Goal: Task Accomplishment & Management: Complete application form

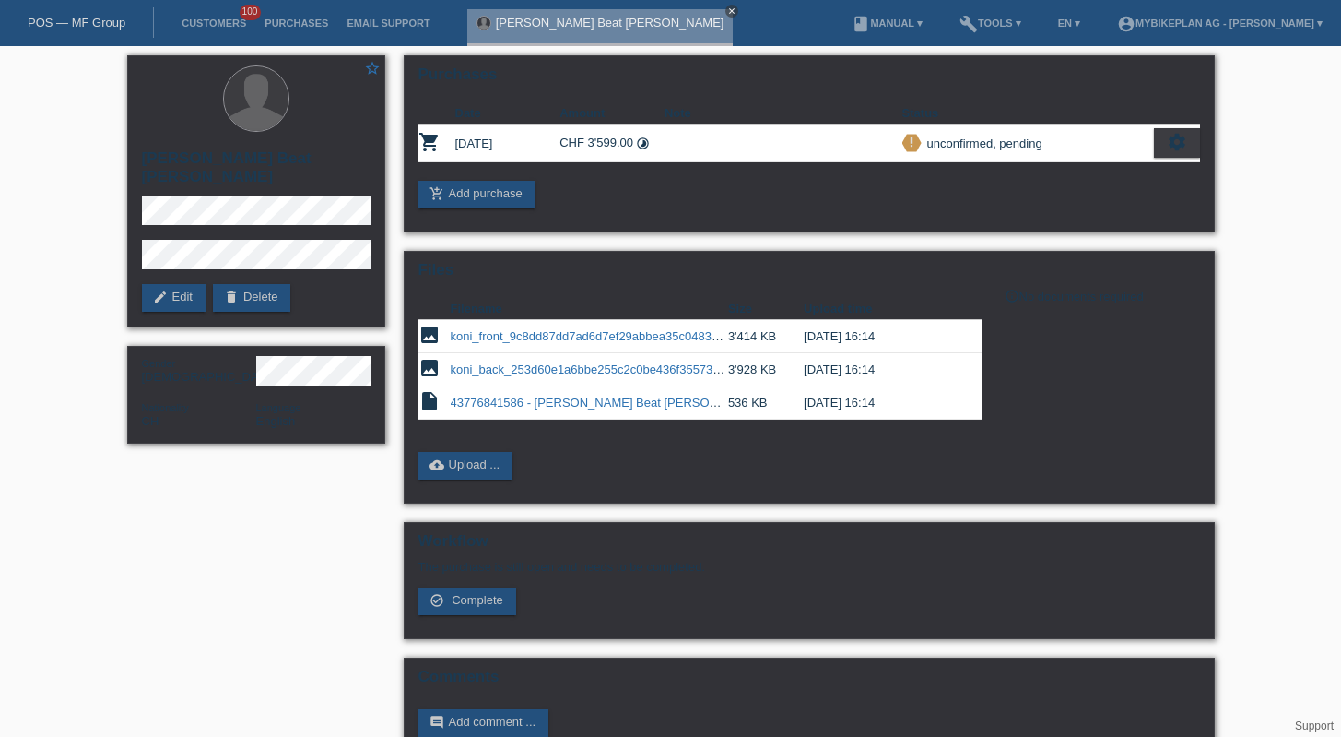
click at [727, 8] on icon "close" at bounding box center [731, 10] width 9 height 9
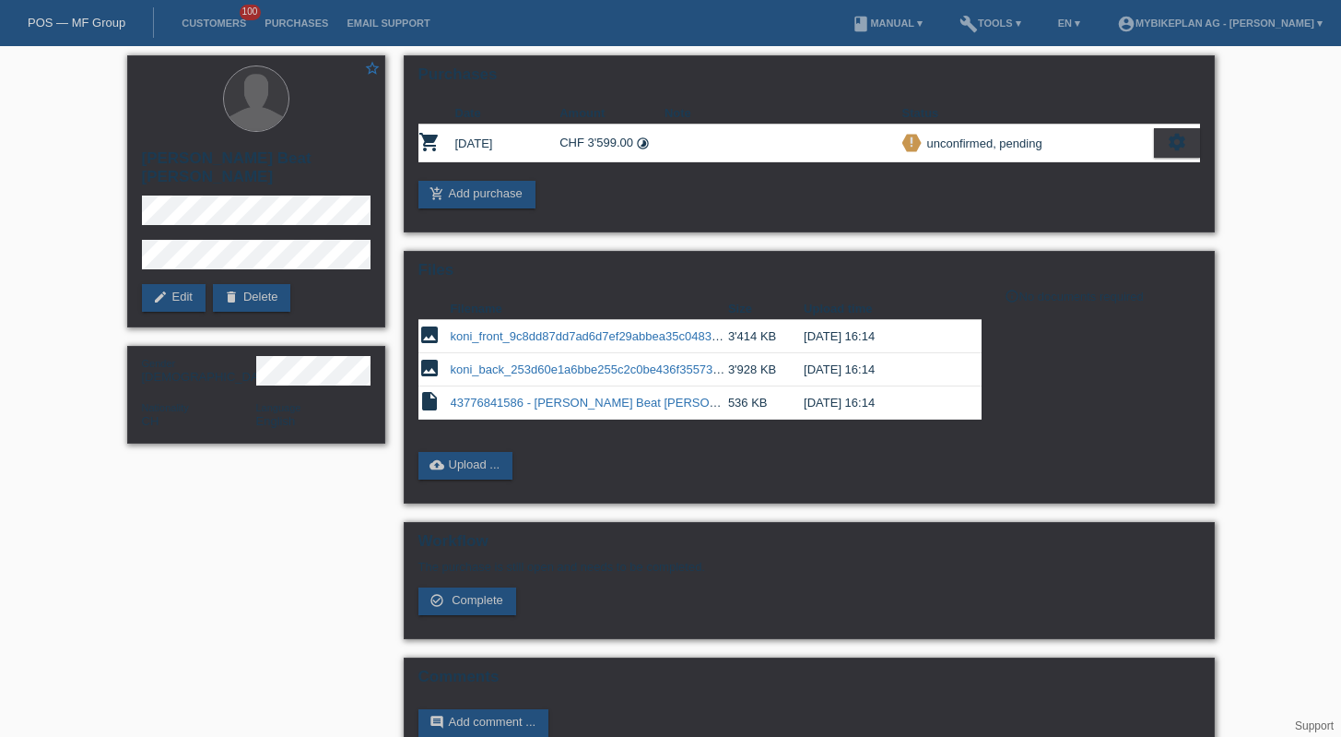
click at [104, 26] on link "POS — MF Group" at bounding box center [77, 23] width 98 height 14
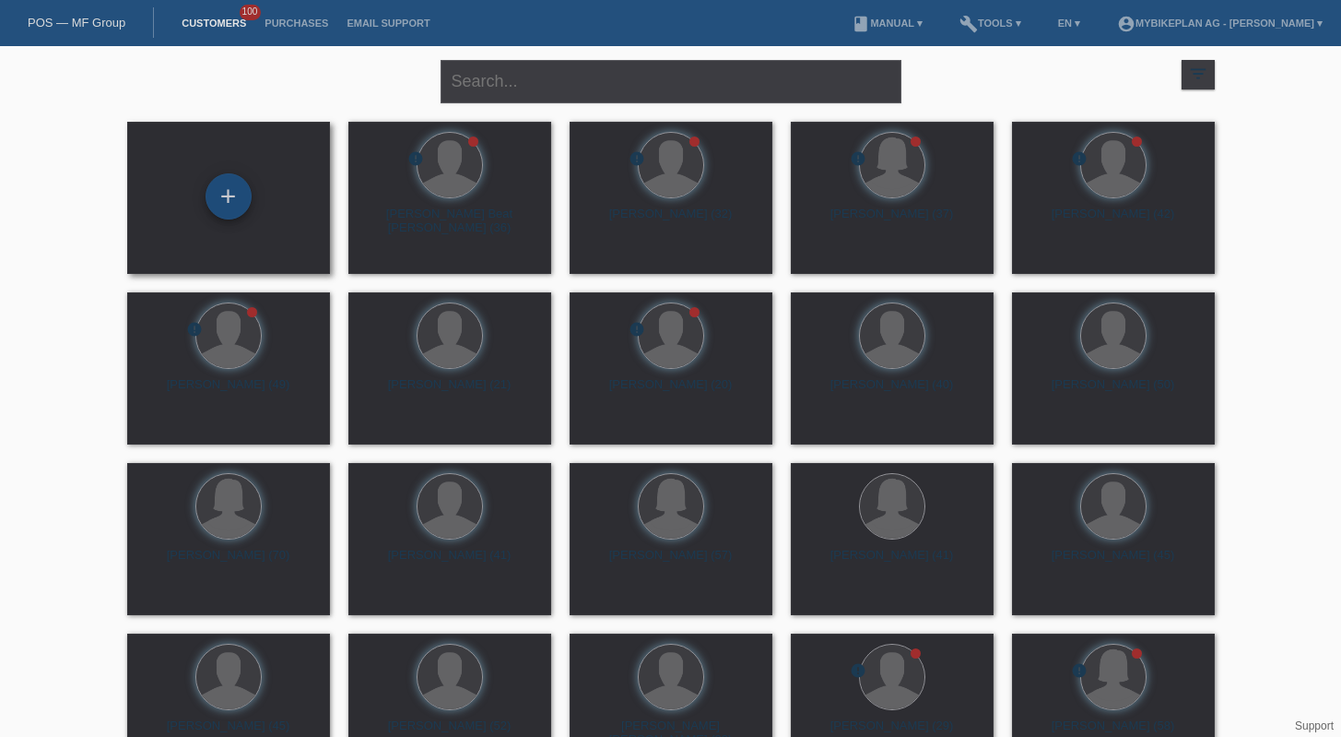
click at [236, 196] on div "+" at bounding box center [229, 196] width 46 height 46
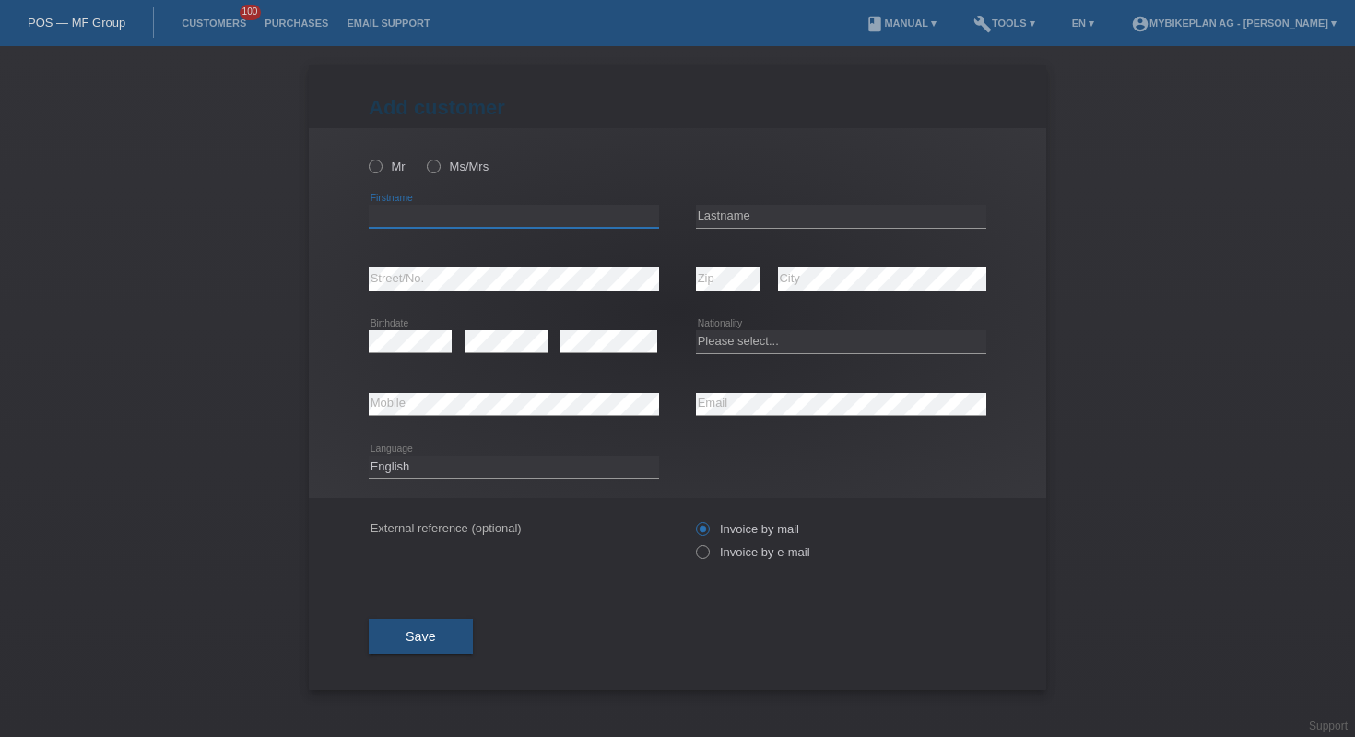
click at [490, 222] on input "text" at bounding box center [514, 216] width 290 height 23
paste input "Araz"
type input "Araz"
click at [800, 210] on input "text" at bounding box center [841, 216] width 290 height 23
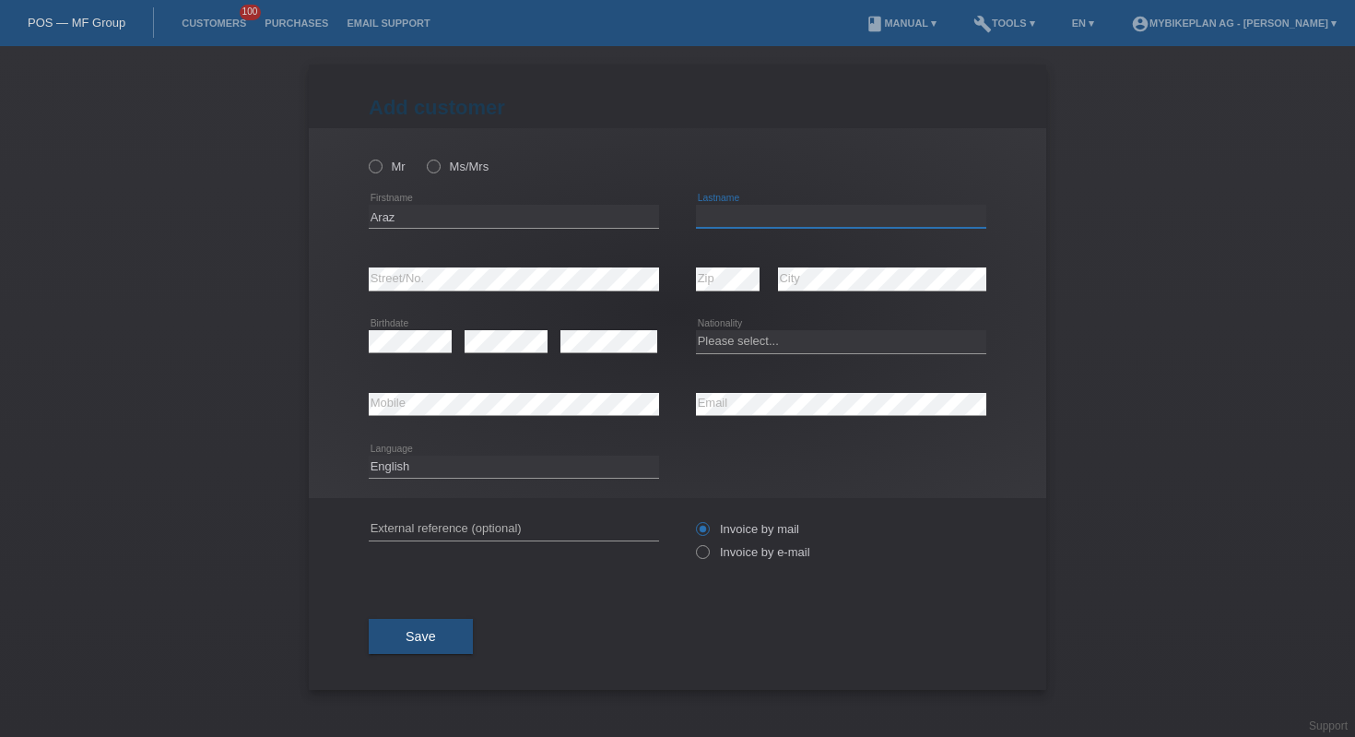
paste input "Adil"
type input "Adil"
click at [734, 353] on icon at bounding box center [841, 353] width 290 height 1
click at [738, 344] on select "Please select... Switzerland Austria Germany Liechtenstein ------------ Afghani…" at bounding box center [841, 341] width 290 height 22
click at [719, 340] on select "Please select... Switzerland Austria Germany Liechtenstein ------------ Afghani…" at bounding box center [841, 341] width 290 height 22
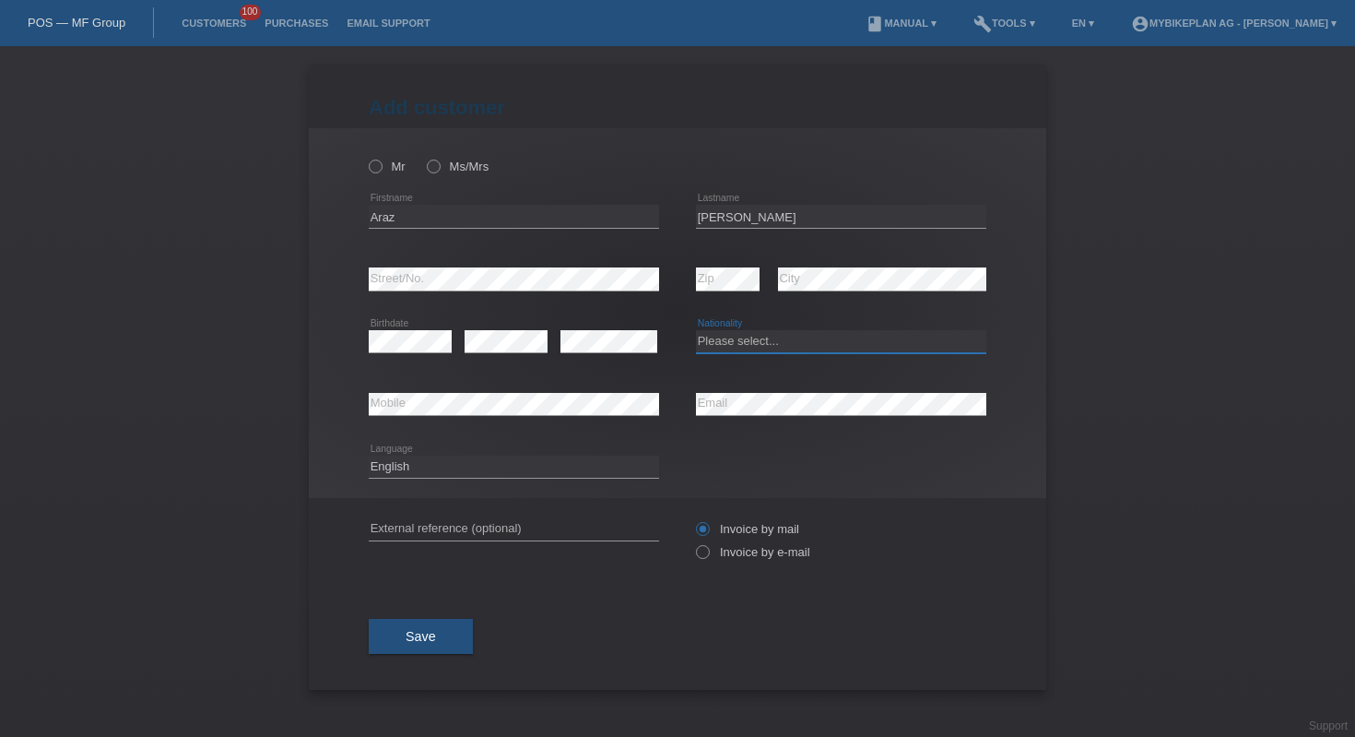
click at [719, 340] on select "Please select... Switzerland Austria Germany Liechtenstein ------------ Afghani…" at bounding box center [841, 341] width 290 height 22
click at [785, 346] on select "Please select... Switzerland Austria Germany Liechtenstein ------------ Afghani…" at bounding box center [841, 341] width 290 height 22
select select "IQ"
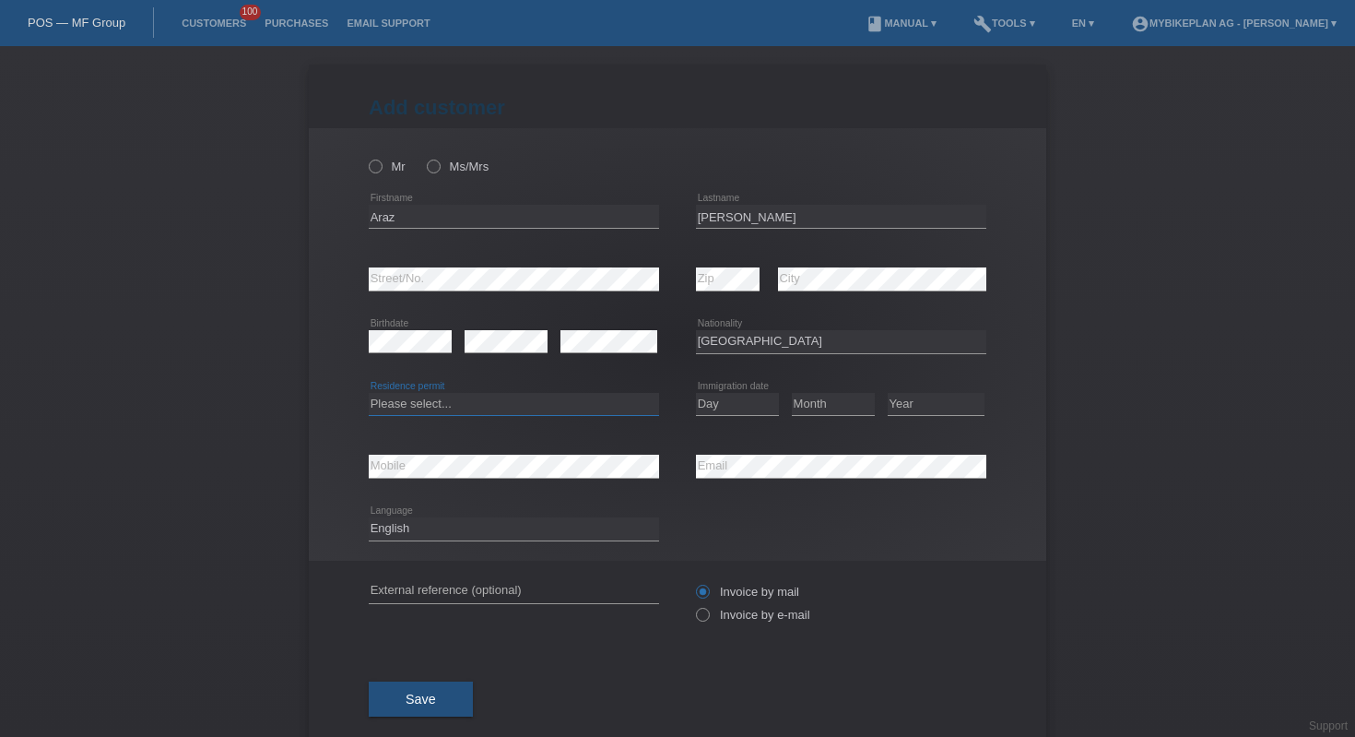
click at [500, 412] on select "Please select... C B B - Refugee status Other" at bounding box center [514, 404] width 290 height 22
select select "B"
click at [648, 405] on select "Please select... C B B - Refugee status Other" at bounding box center [514, 404] width 290 height 22
click at [721, 406] on select "Day 01 02 03 04 05 06 07 08 09 10 11" at bounding box center [737, 404] width 83 height 22
select select "24"
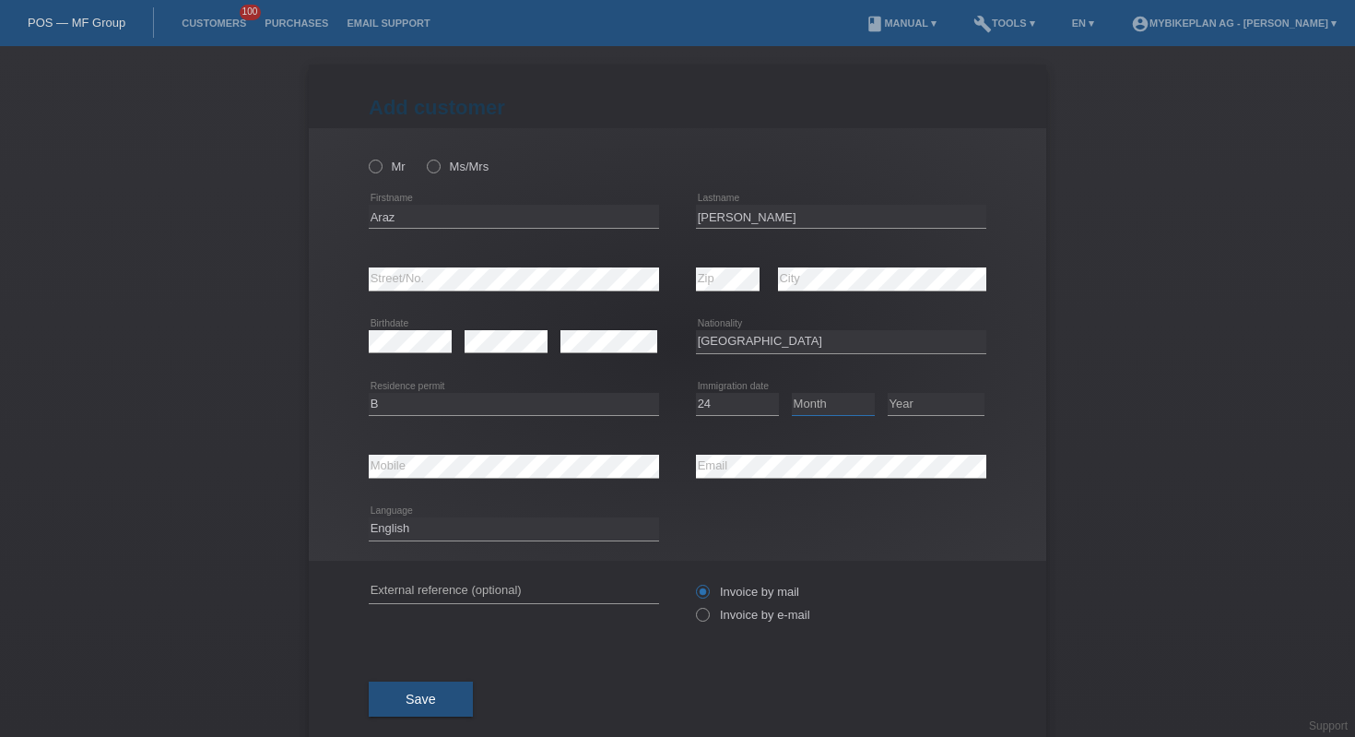
click at [809, 412] on select "Month 01 02 03 04 05 06 07 08 09 10 11" at bounding box center [833, 404] width 83 height 22
select select "03"
click at [905, 395] on select "Year 2025 2024 2023 2022 2021 2020 2019 2018 2017 2016 2015 2014 2013 2012 2011…" at bounding box center [936, 404] width 97 height 22
click at [698, 403] on select "Day 01 02 03 04 05 06 07 08 09 10 11" at bounding box center [737, 404] width 83 height 22
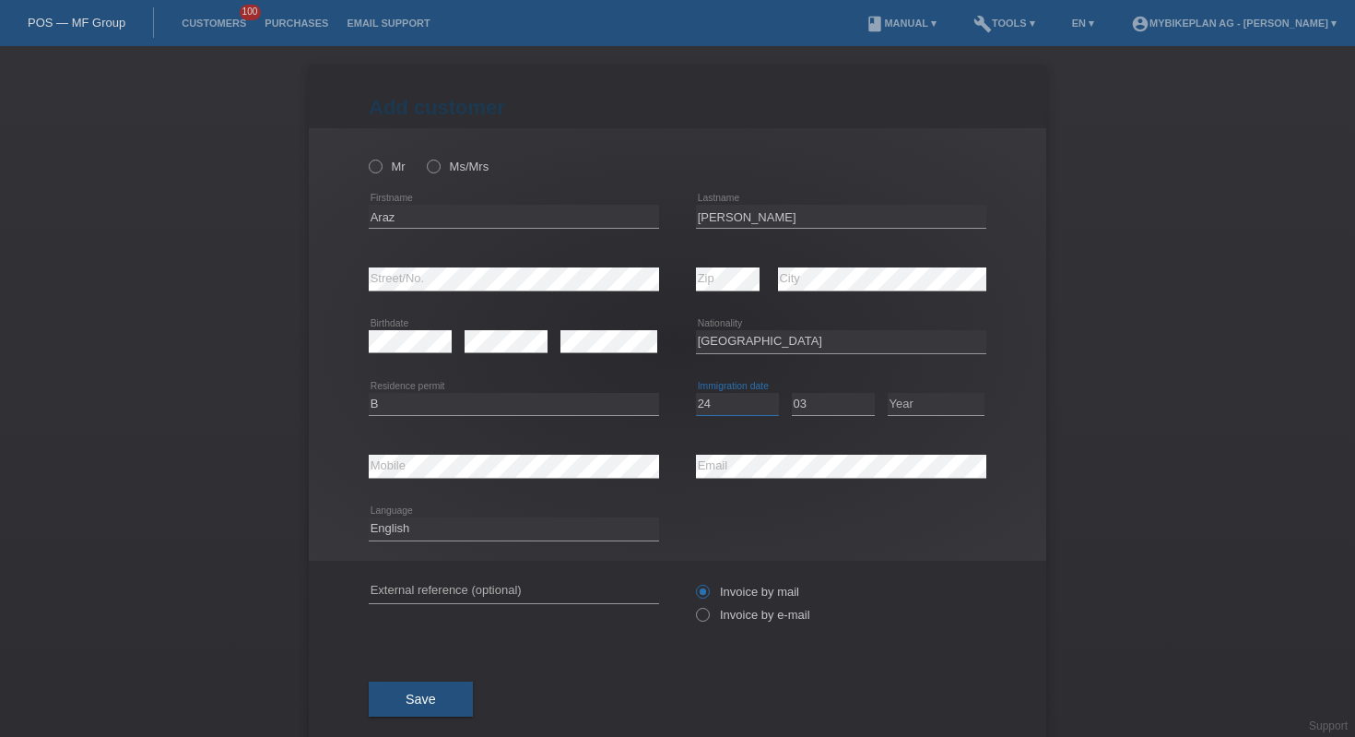
click at [698, 403] on select "Day 01 02 03 04 05 06 07 08 09 10 11" at bounding box center [737, 404] width 83 height 22
select select "03"
click at [821, 408] on select "Month 01 02 03 04 05 06 07 08 09 10 11" at bounding box center [833, 404] width 83 height 22
select select "04"
click at [901, 413] on select "Year 2025 2024 2023 2022 2021 2020 2019 2018 2017 2016 2015 2014 2013 2012 2011…" at bounding box center [936, 404] width 97 height 22
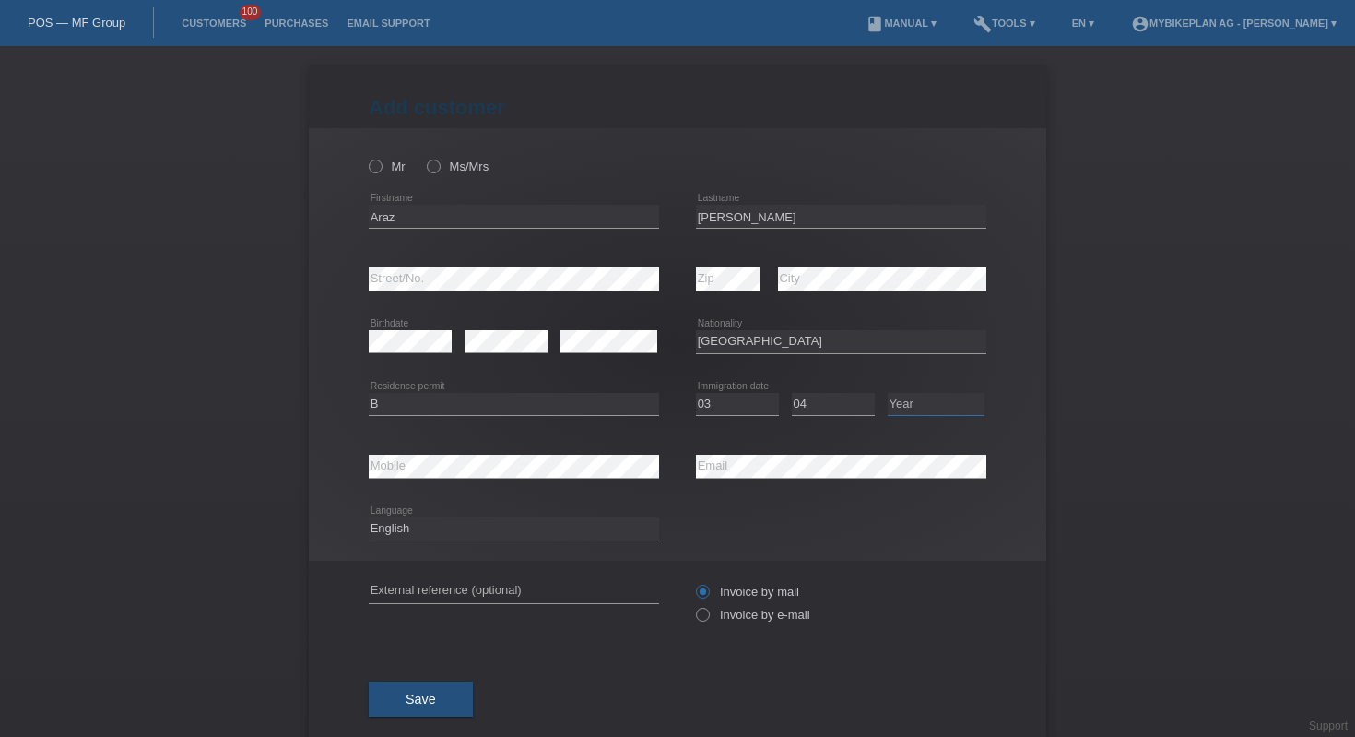
select select "2024"
click at [594, 590] on input "text" at bounding box center [514, 591] width 290 height 23
paste input "43827982446"
type input "43827982446"
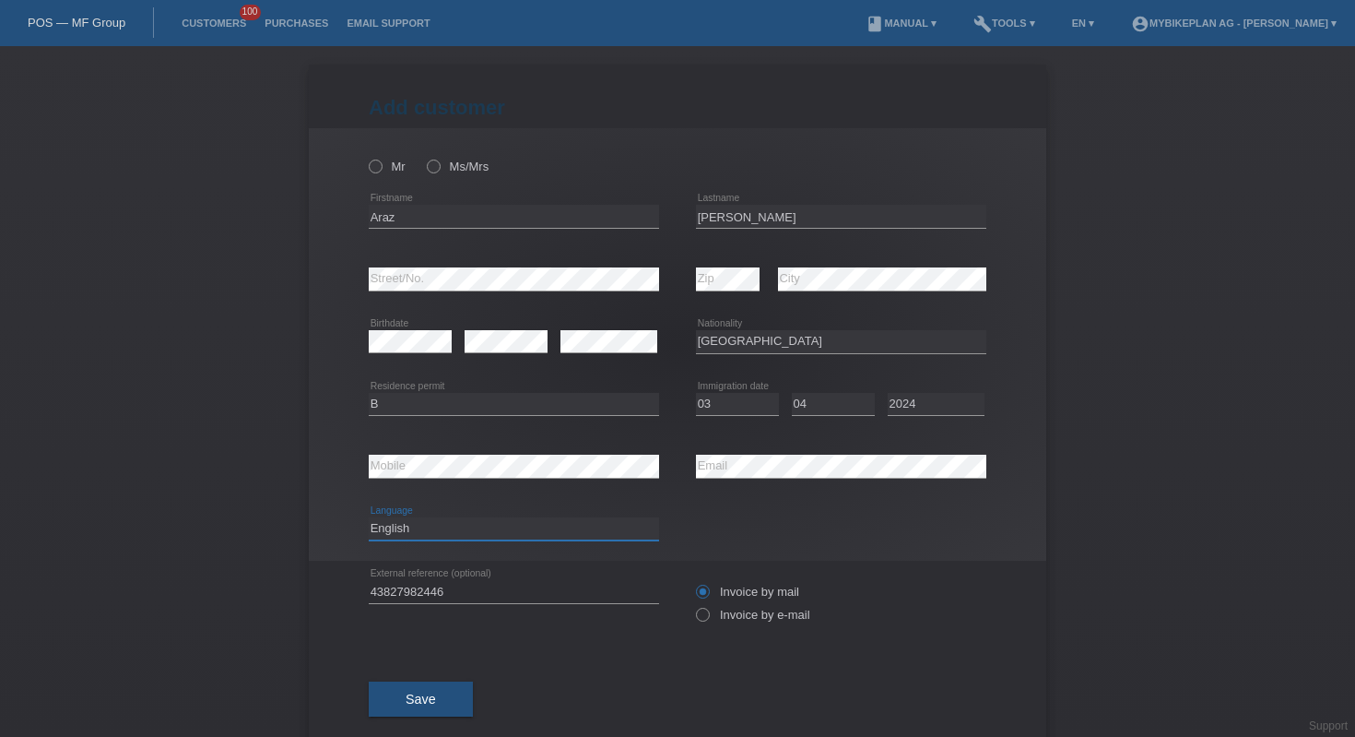
click at [475, 526] on select "Deutsch Français Italiano English" at bounding box center [514, 528] width 290 height 22
select select "fr"
click at [705, 616] on label "Invoice by e-mail" at bounding box center [753, 615] width 114 height 14
click at [705, 616] on input "Invoice by e-mail" at bounding box center [702, 619] width 12 height 23
radio input "true"
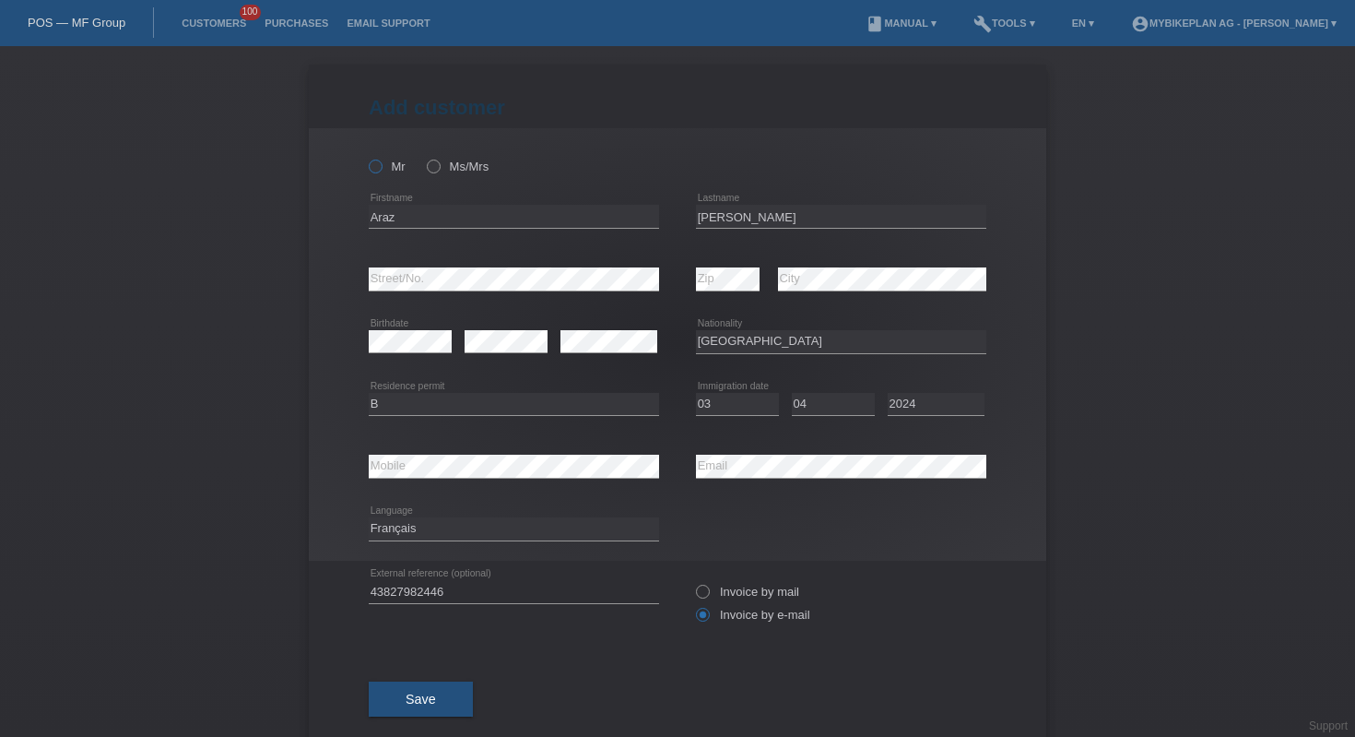
click at [384, 162] on label "Mr" at bounding box center [387, 166] width 37 height 14
click at [381, 162] on input "Mr" at bounding box center [375, 165] width 12 height 12
radio input "true"
click at [430, 705] on button "Save" at bounding box center [421, 698] width 104 height 35
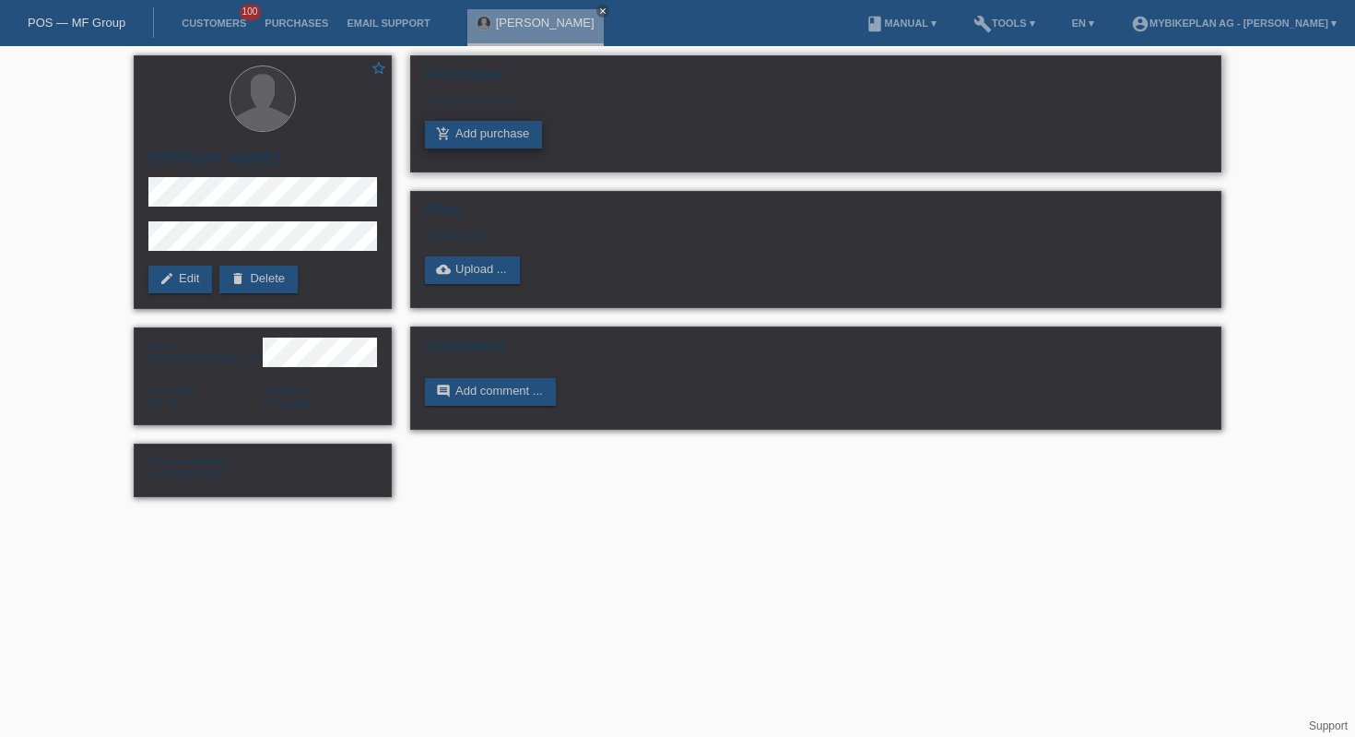
click at [469, 148] on link "add_shopping_cart Add purchase" at bounding box center [483, 135] width 117 height 28
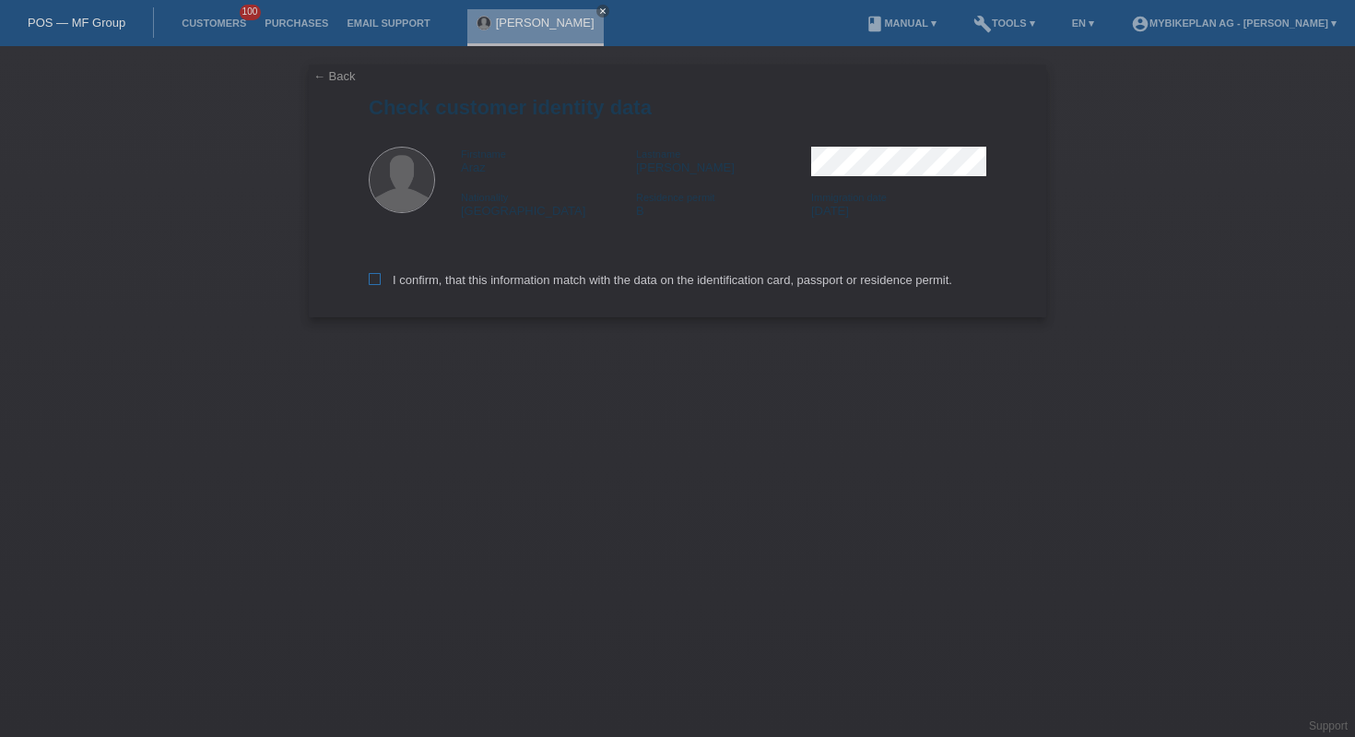
click at [587, 278] on label "I confirm, that this information match with the data on the identification card…" at bounding box center [661, 280] width 584 height 14
click at [381, 278] on input "I confirm, that this information match with the data on the identification card…" at bounding box center [375, 279] width 12 height 12
checkbox input "true"
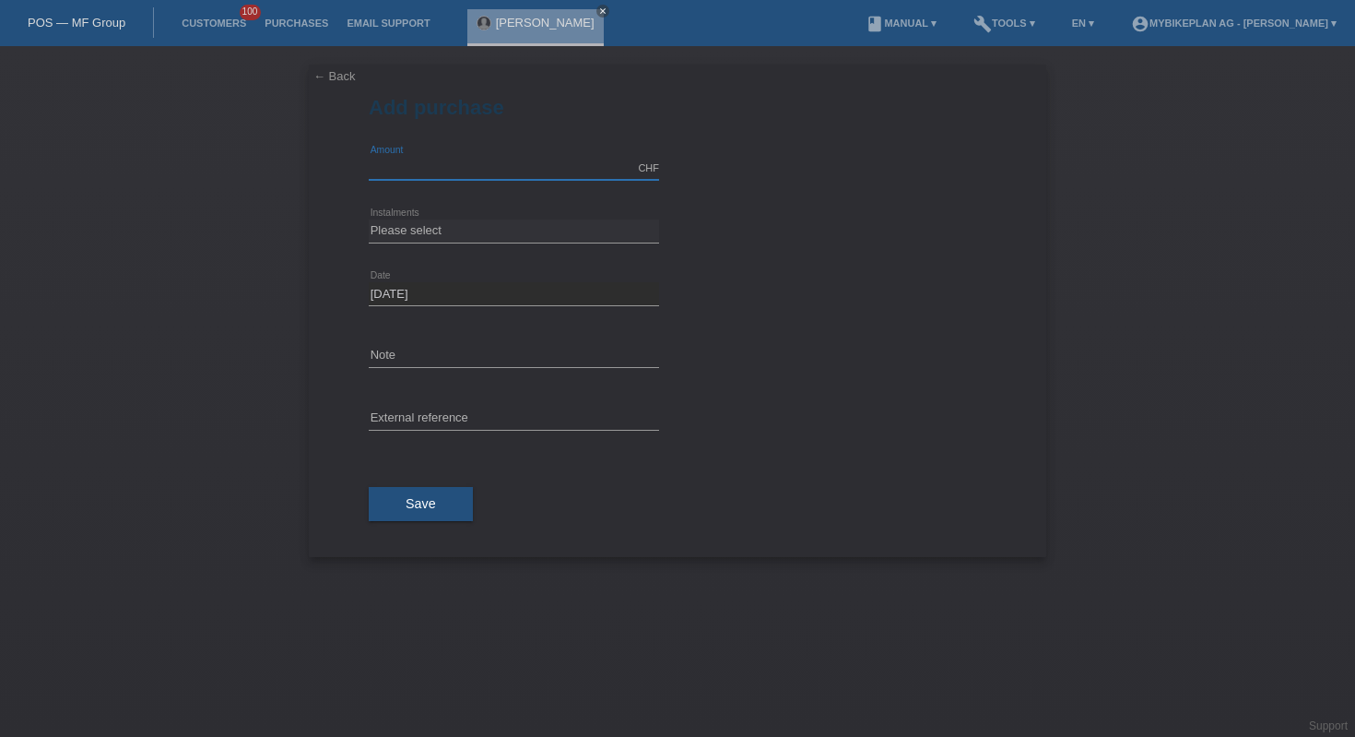
click at [478, 174] on input "text" at bounding box center [514, 168] width 290 height 23
type input "5670.00"
click at [597, 232] on select "Please select 6 instalments 12 instalments 18 instalments 24 instalments 36 ins…" at bounding box center [514, 230] width 290 height 22
select select "488"
click at [529, 419] on input "text" at bounding box center [514, 418] width 290 height 23
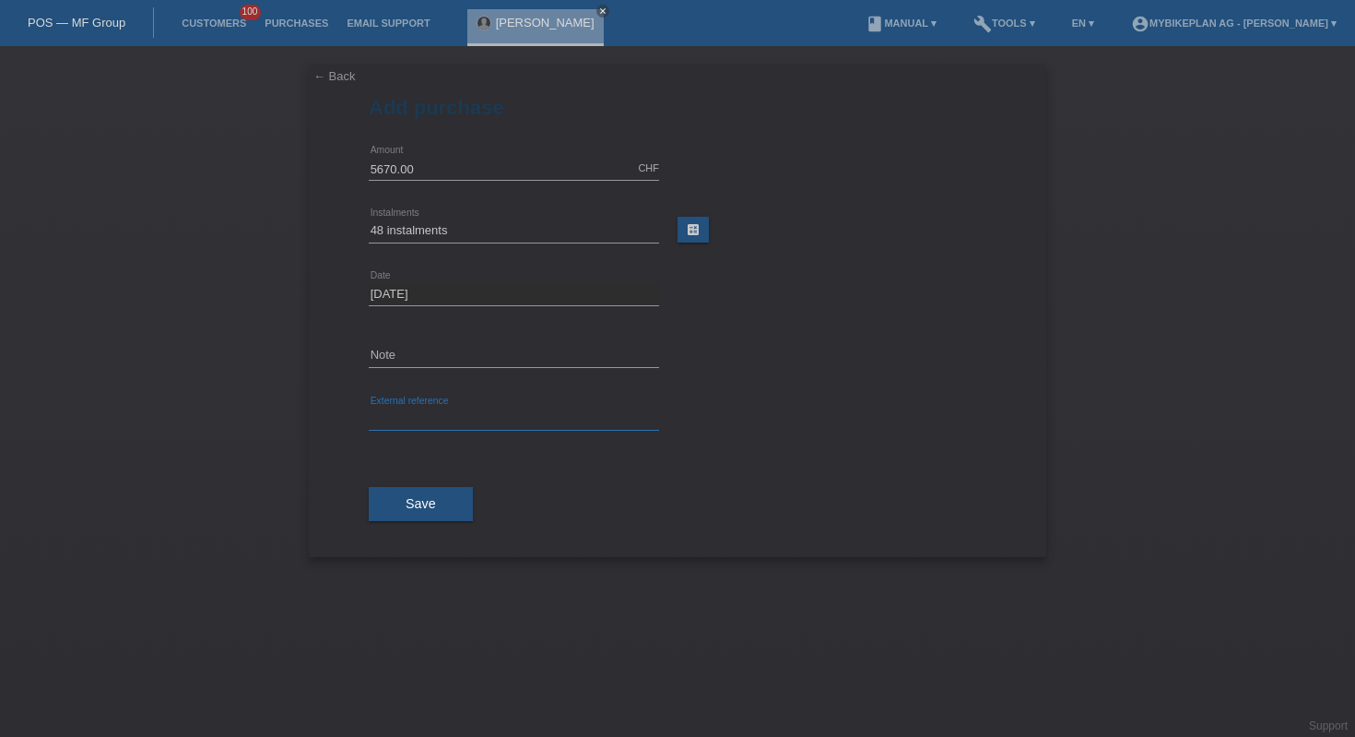
paste input "43827982446"
type input "43827982446"
click at [422, 490] on button "Save" at bounding box center [421, 504] width 104 height 35
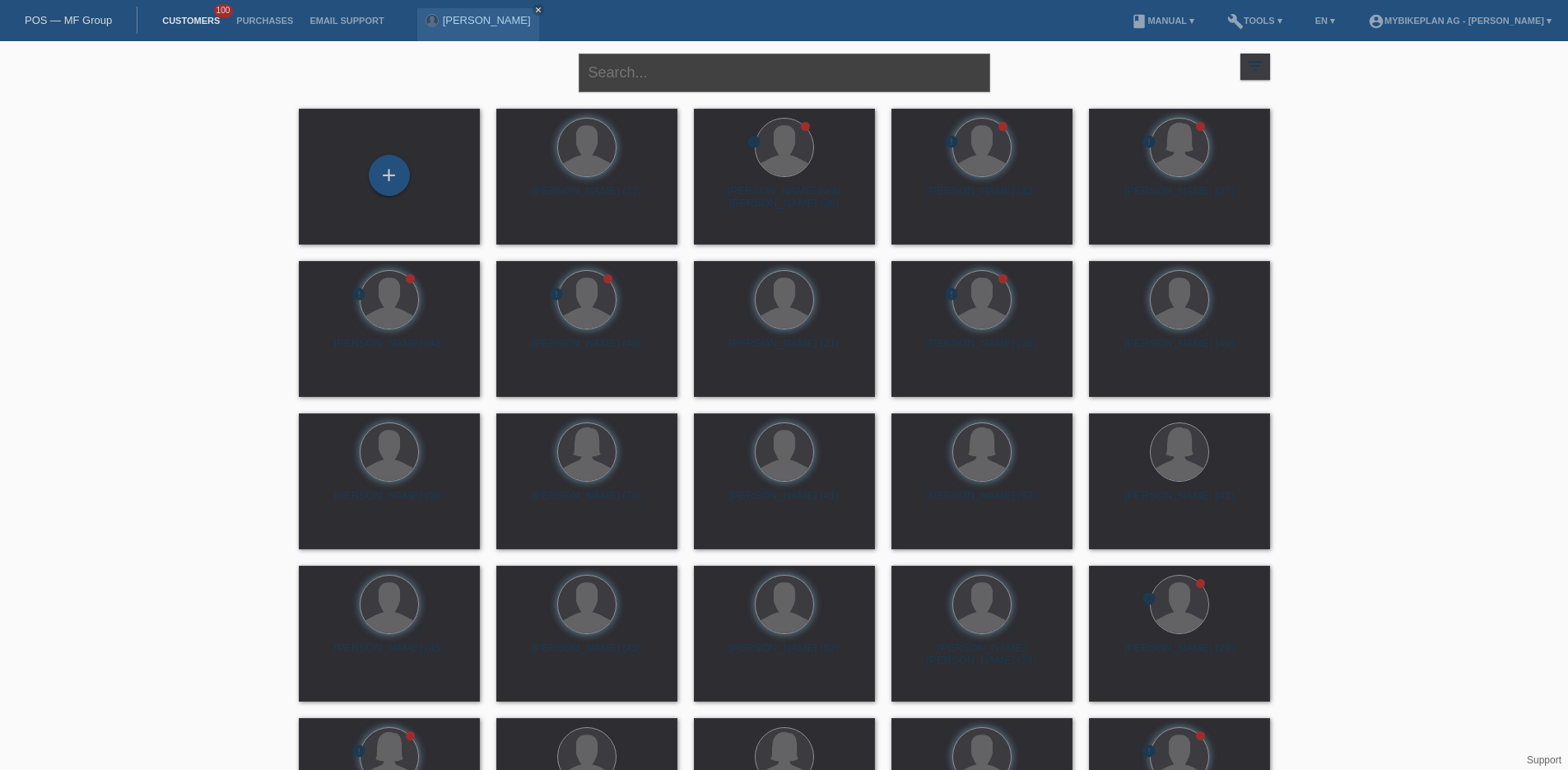
click at [655, 75] on input "text" at bounding box center [784, 72] width 412 height 38
paste input "https://app.hubspot.com/contacts/6857669/record/0-3/43741822547"
click at [746, 61] on input "https://app.hubspot.com/contacts/6857669/record/0-3/43741822547" at bounding box center [784, 72] width 412 height 38
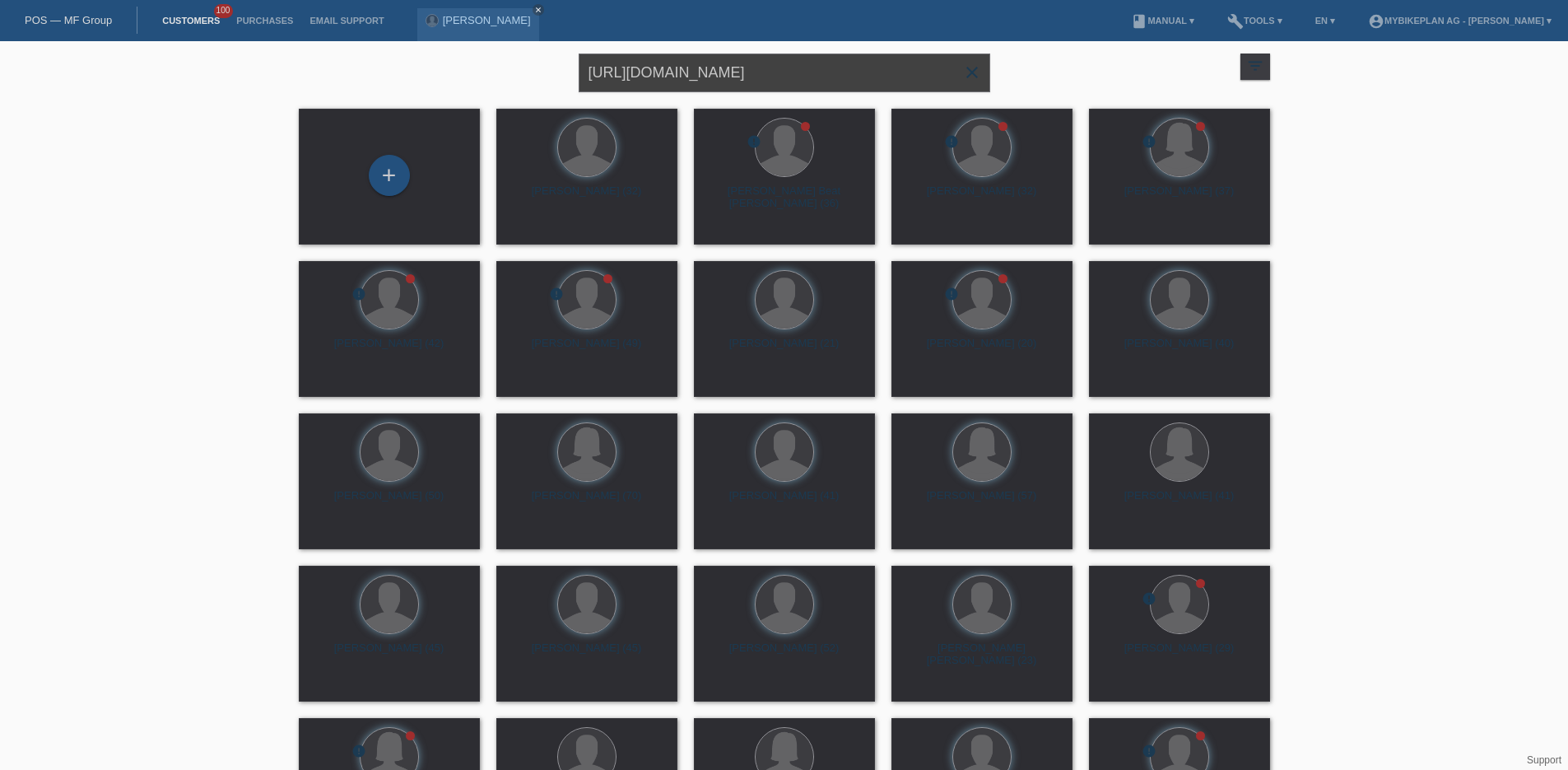
click at [746, 61] on input "https://app.hubspot.com/contacts/6857669/record/0-3/43741822547" at bounding box center [784, 72] width 412 height 38
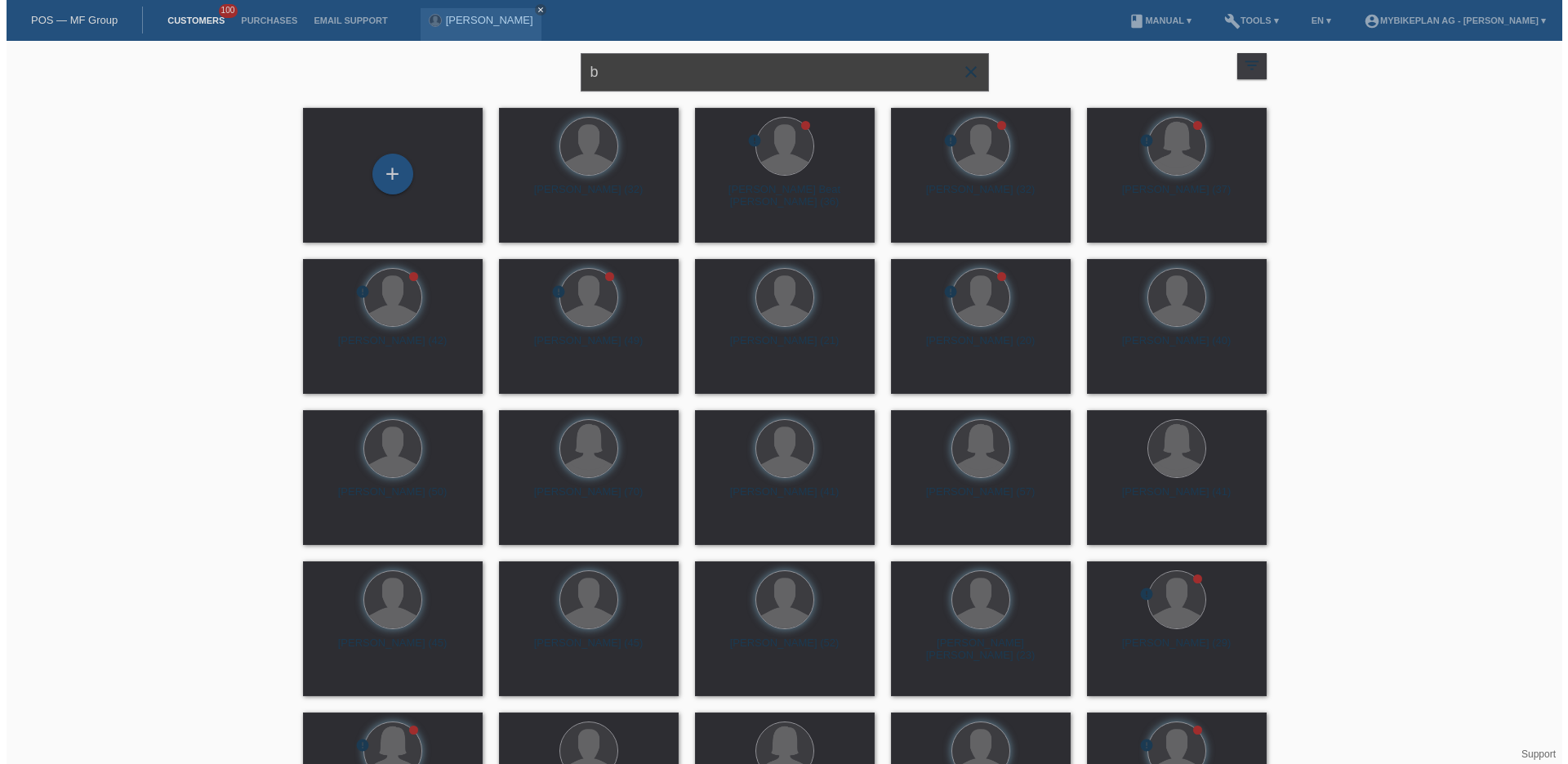
scroll to position [0, 0]
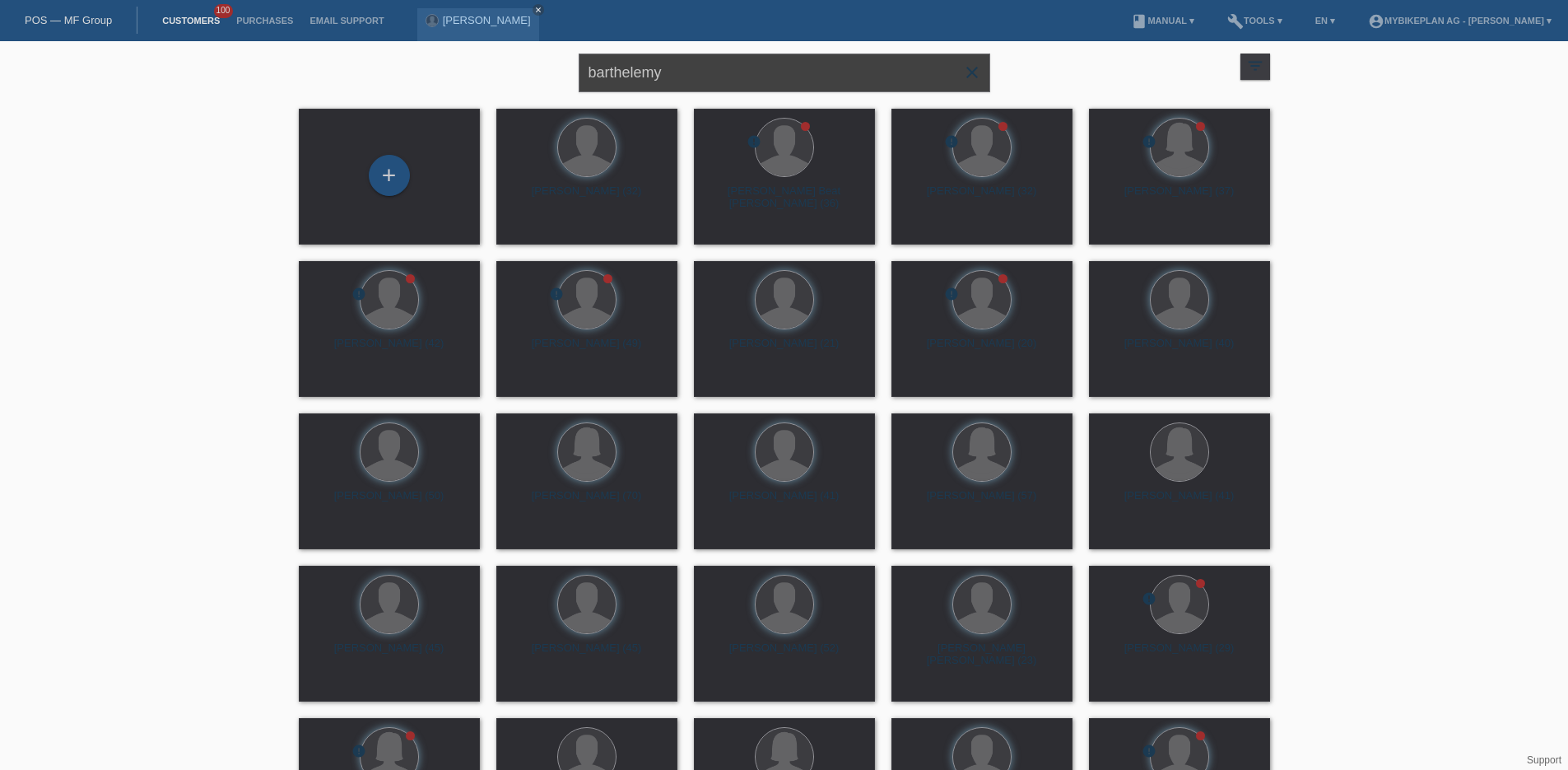
type input "barthelemy"
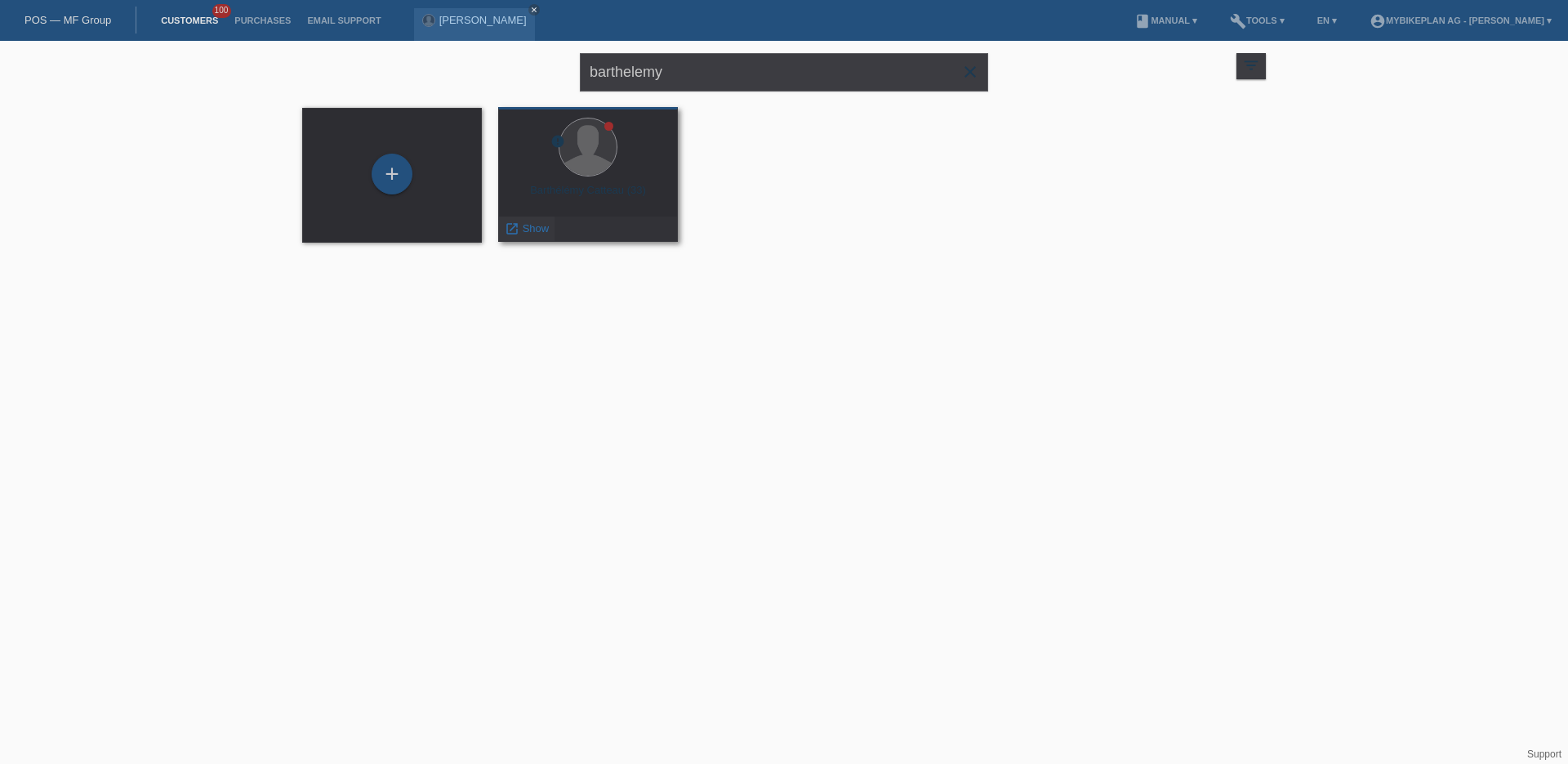
click at [534, 236] on div "launch Show" at bounding box center [526, 229] width 56 height 25
click at [524, 236] on div "launch Show" at bounding box center [526, 229] width 56 height 25
click at [518, 229] on icon "launch" at bounding box center [512, 229] width 15 height 15
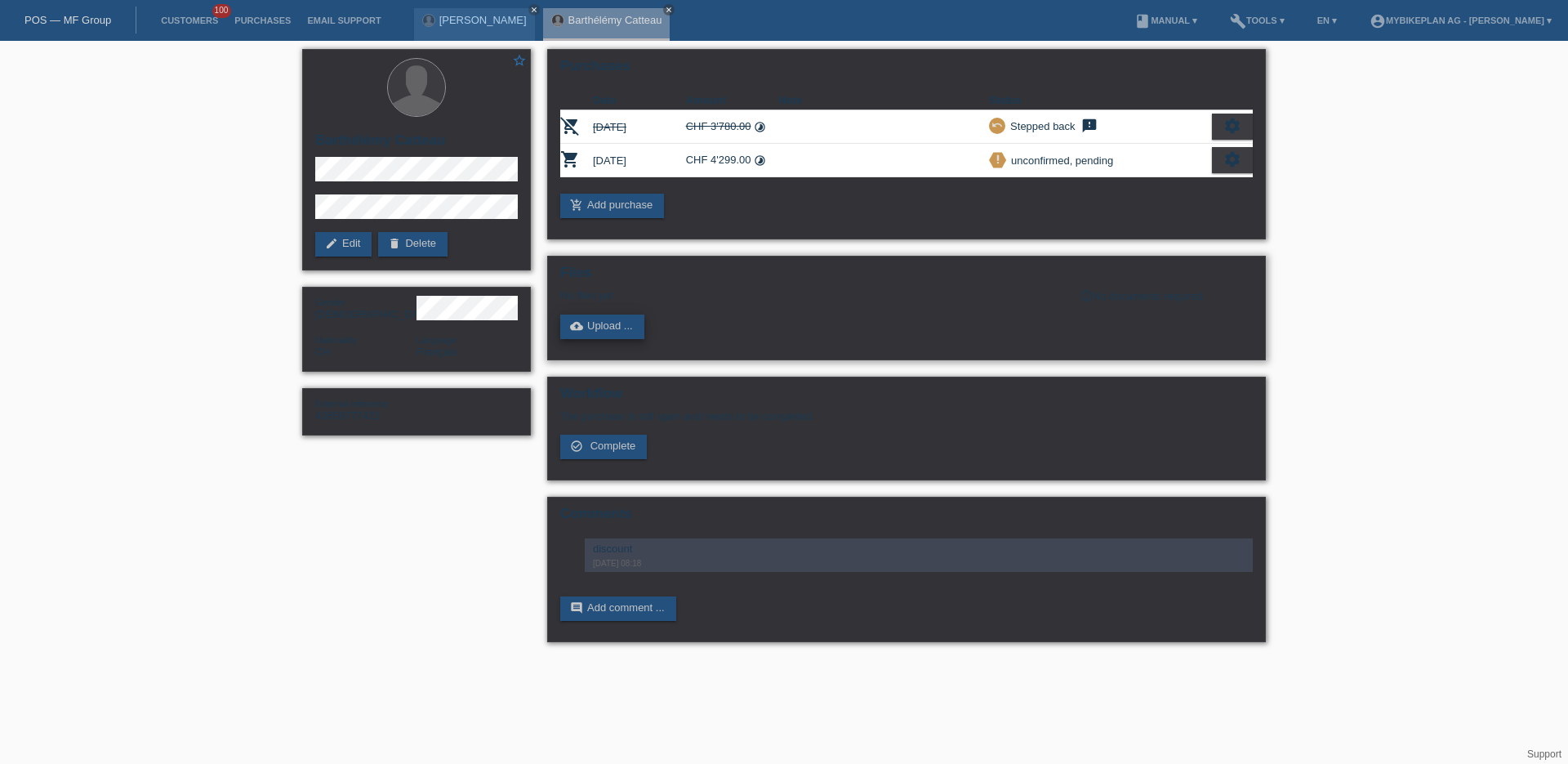
click at [596, 333] on link "cloud_upload Upload ..." at bounding box center [602, 327] width 84 height 25
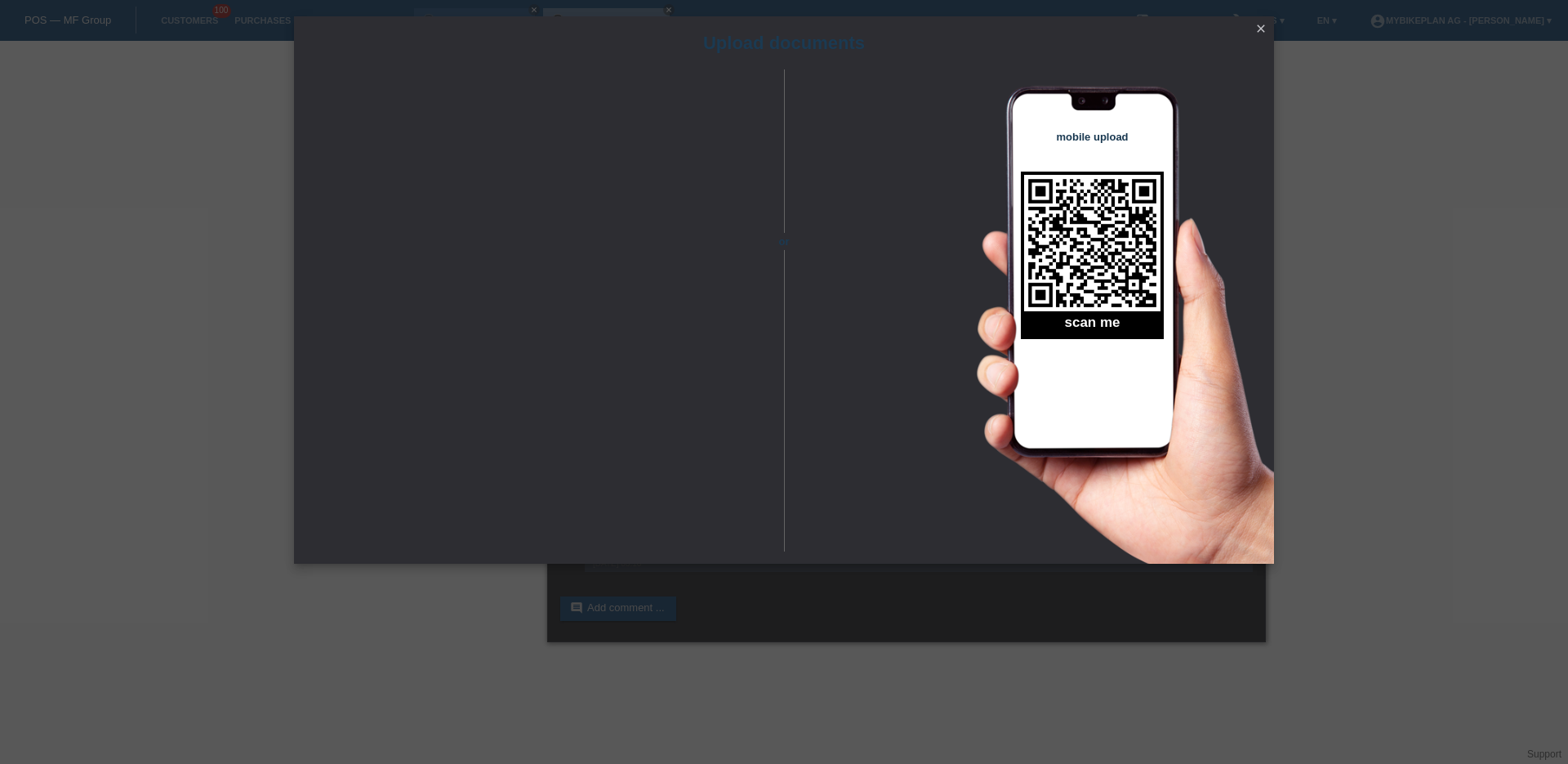
click at [1260, 35] on icon "close" at bounding box center [1261, 28] width 13 height 13
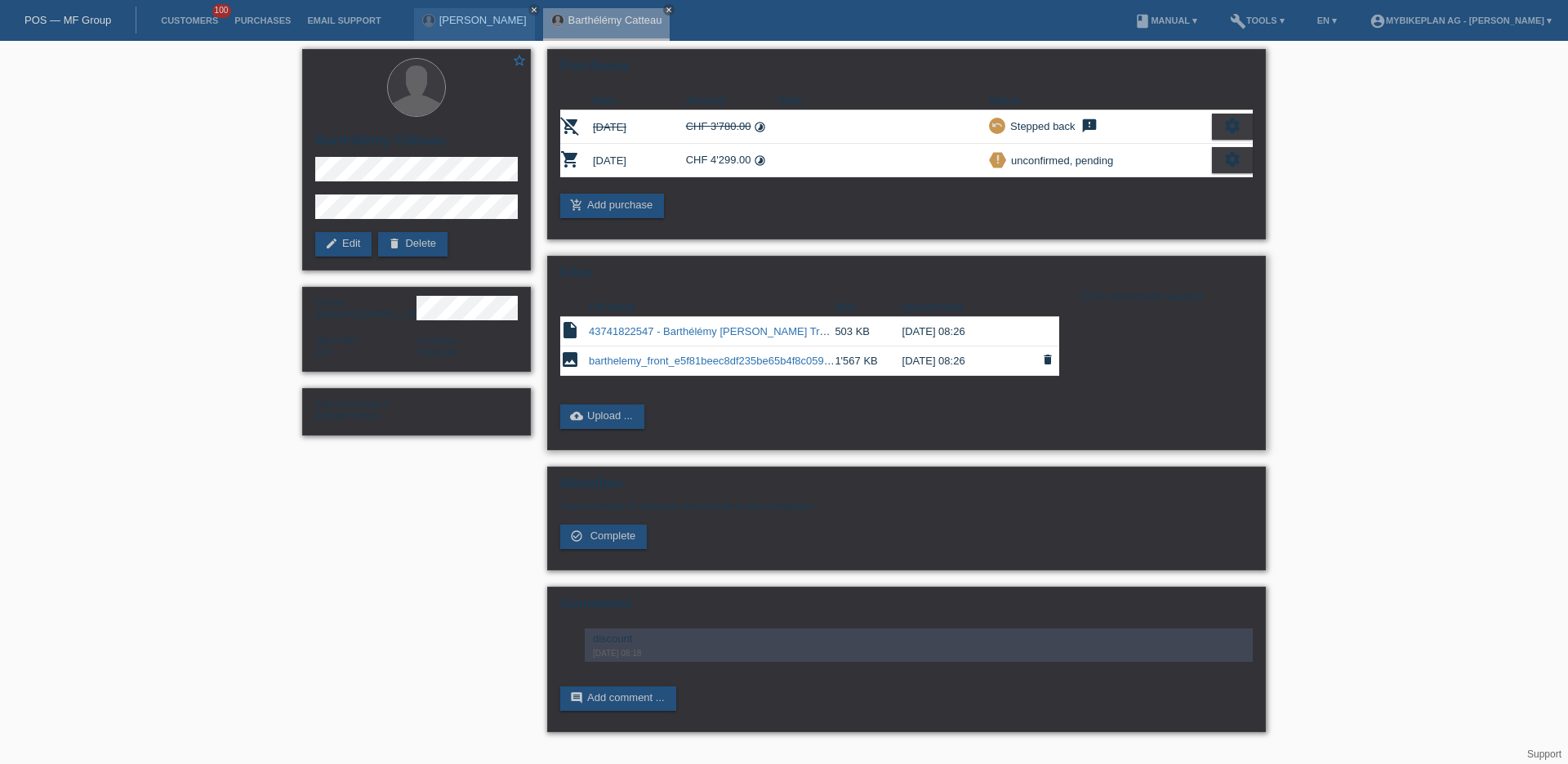
click at [656, 357] on link "barthelemy_front_e5f81beec8df235be65b4f8c059a0956.png" at bounding box center [732, 361] width 285 height 12
click at [77, 21] on link "POS — MF Group" at bounding box center [68, 20] width 87 height 12
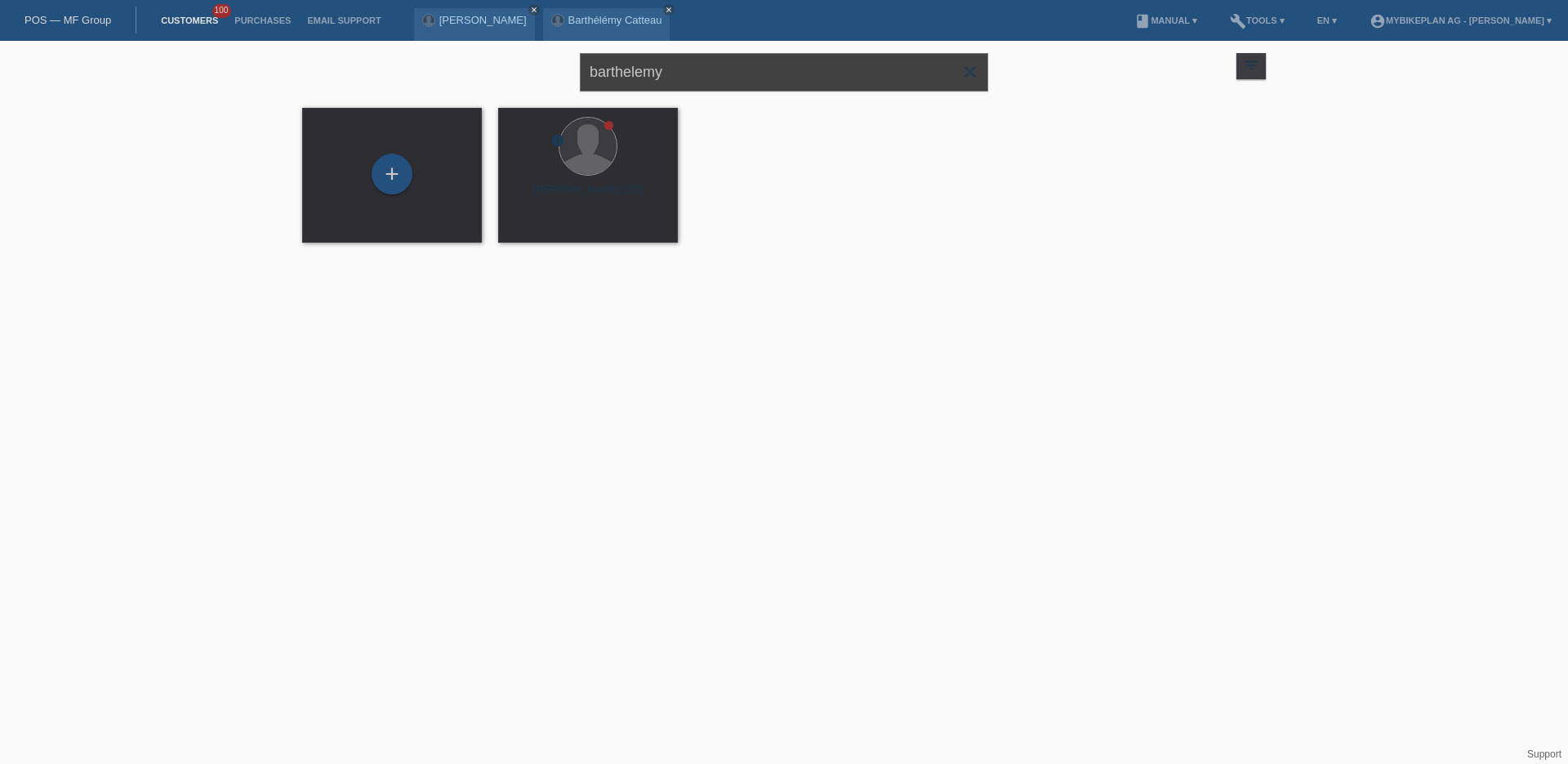
click at [890, 79] on input "barthelemy" at bounding box center [784, 72] width 408 height 38
paste input "500.24.004776"
click at [653, 87] on input "500.24.004776" at bounding box center [784, 72] width 408 height 38
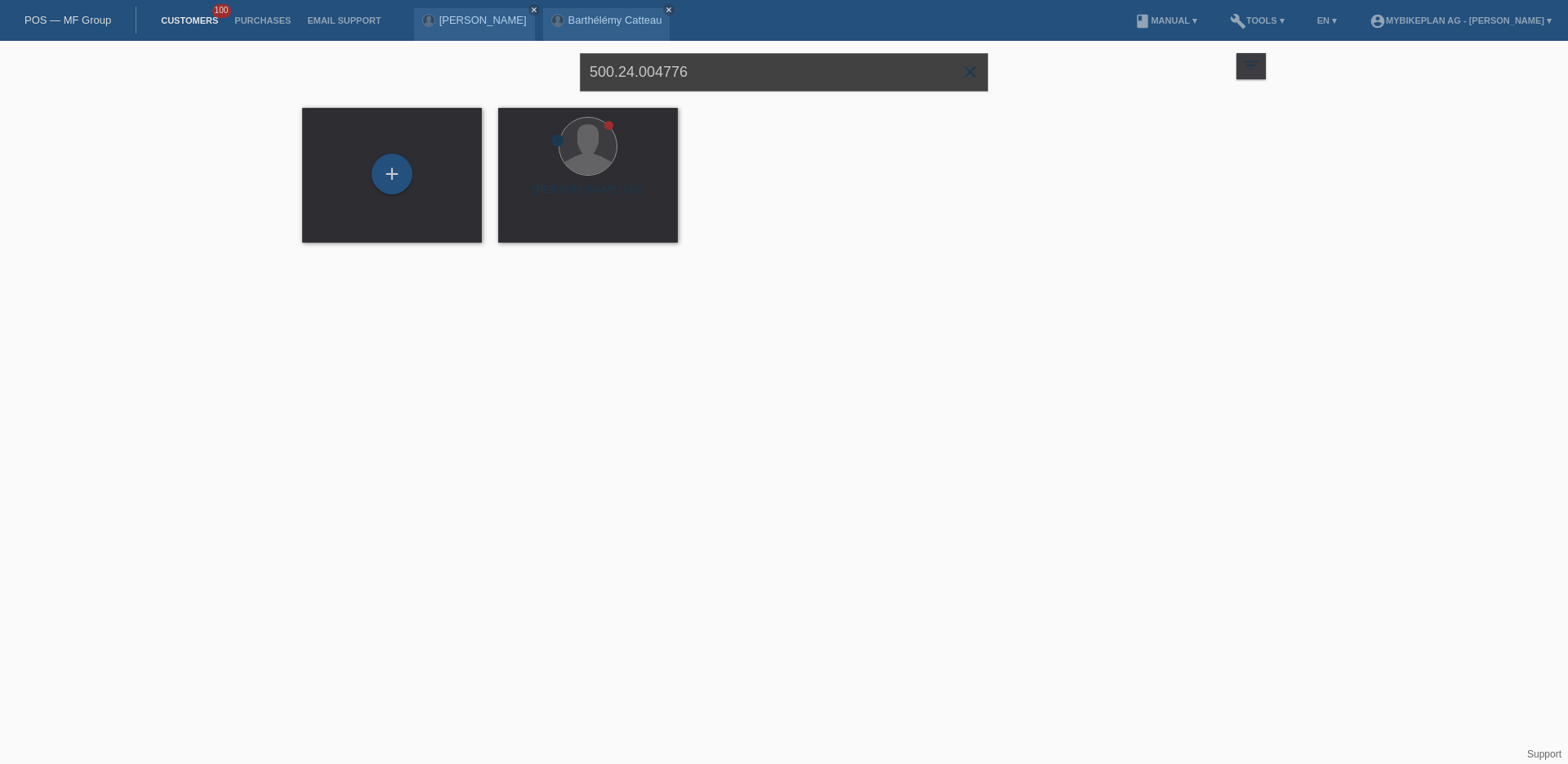
click at [653, 87] on input "500.24.004776" at bounding box center [784, 72] width 408 height 38
paste input "Fabio Blase"
type input "Fabio Blase"
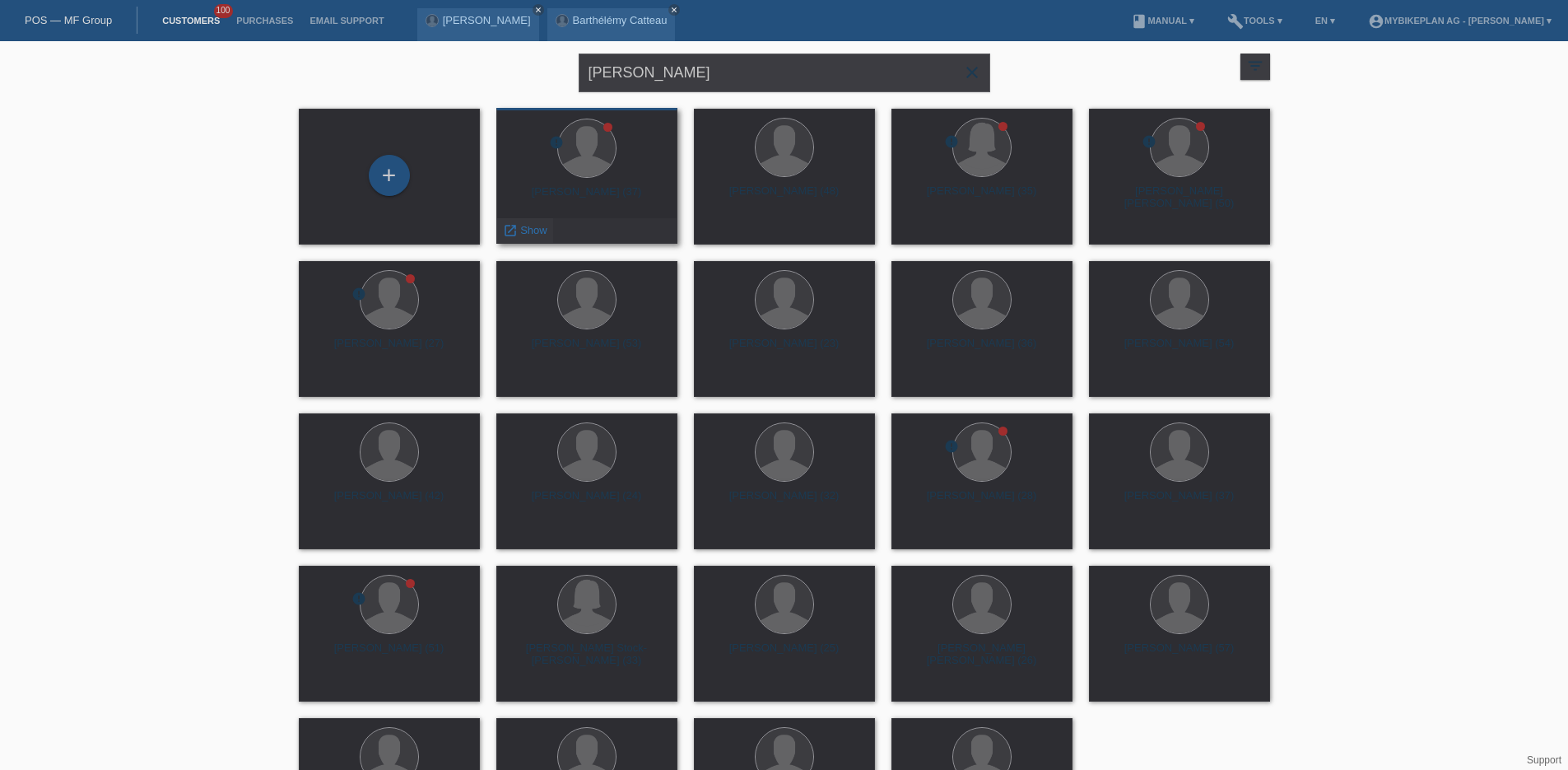
click at [530, 230] on span "Show" at bounding box center [534, 230] width 27 height 13
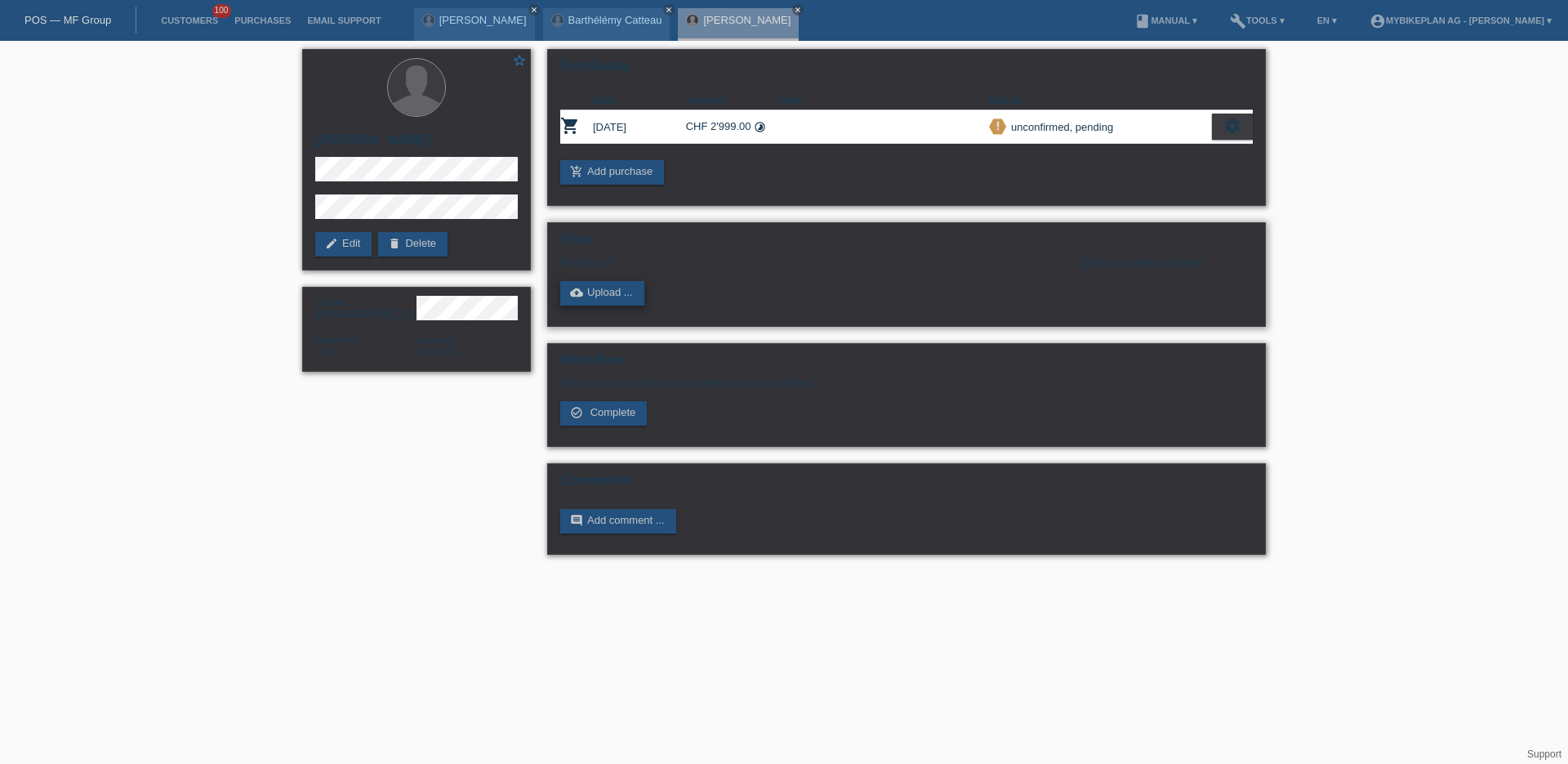
click at [589, 292] on link "cloud_upload Upload ..." at bounding box center [602, 293] width 84 height 25
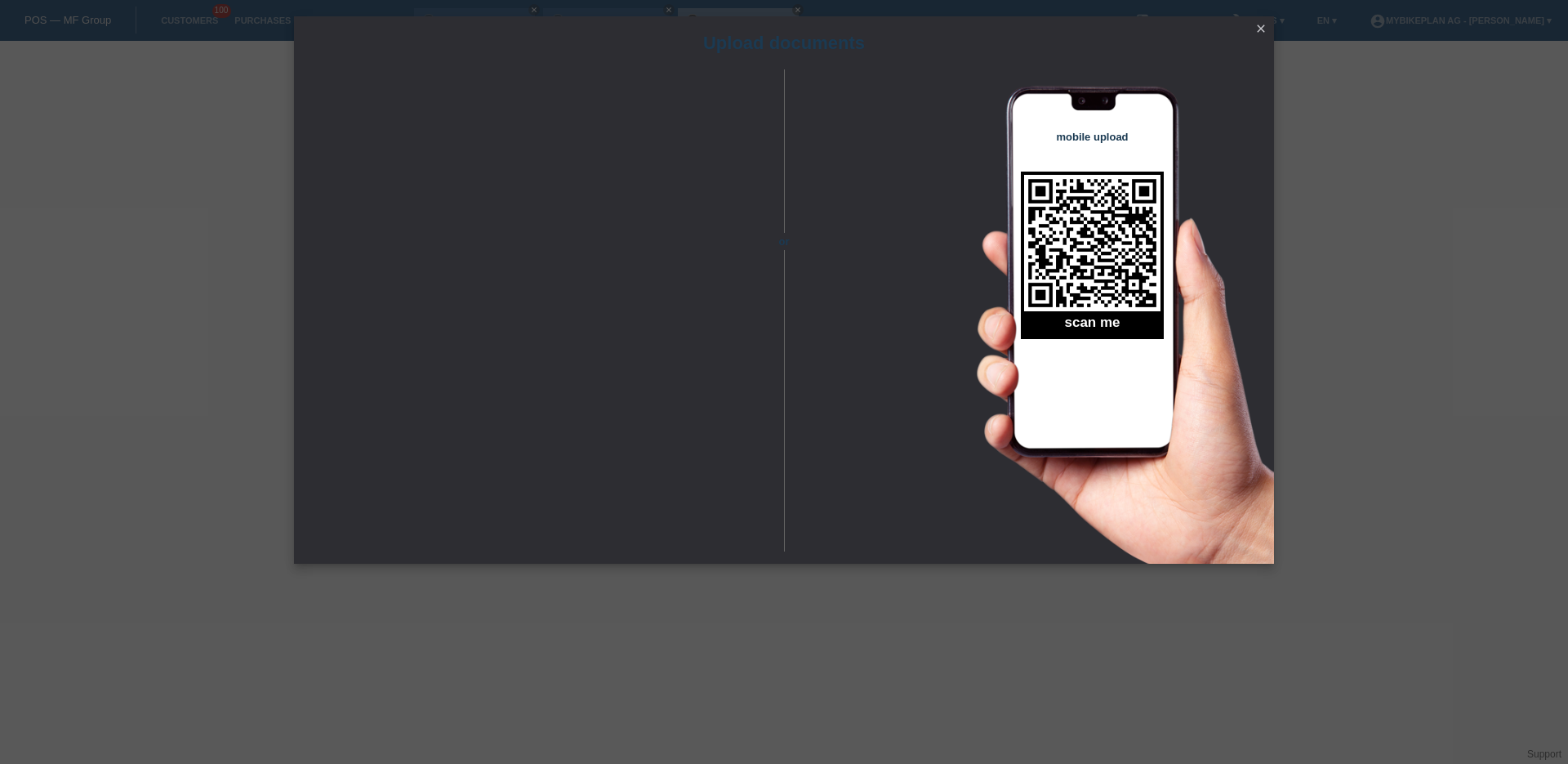
click at [1263, 25] on icon "close" at bounding box center [1261, 28] width 13 height 13
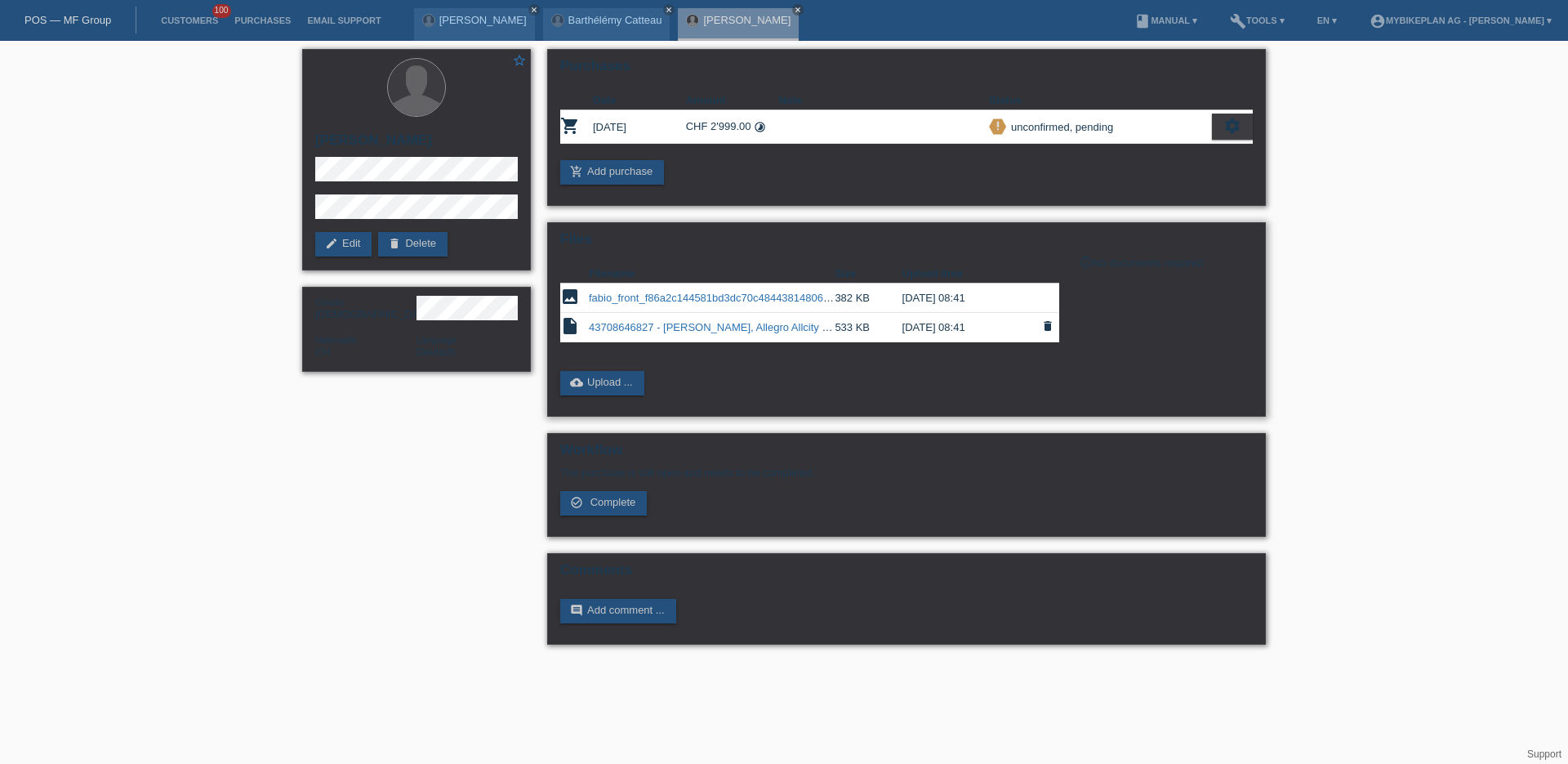
click at [654, 323] on link "43708646827 - [PERSON_NAME], Allegro Allcity Urban Wave (1).pdf" at bounding box center [751, 327] width 325 height 12
click at [687, 300] on link "fabio_front_f86a2c144581bd3dc70c484438148064.jpeg" at bounding box center [720, 298] width 263 height 12
click at [79, 17] on link "POS — MF Group" at bounding box center [68, 20] width 87 height 12
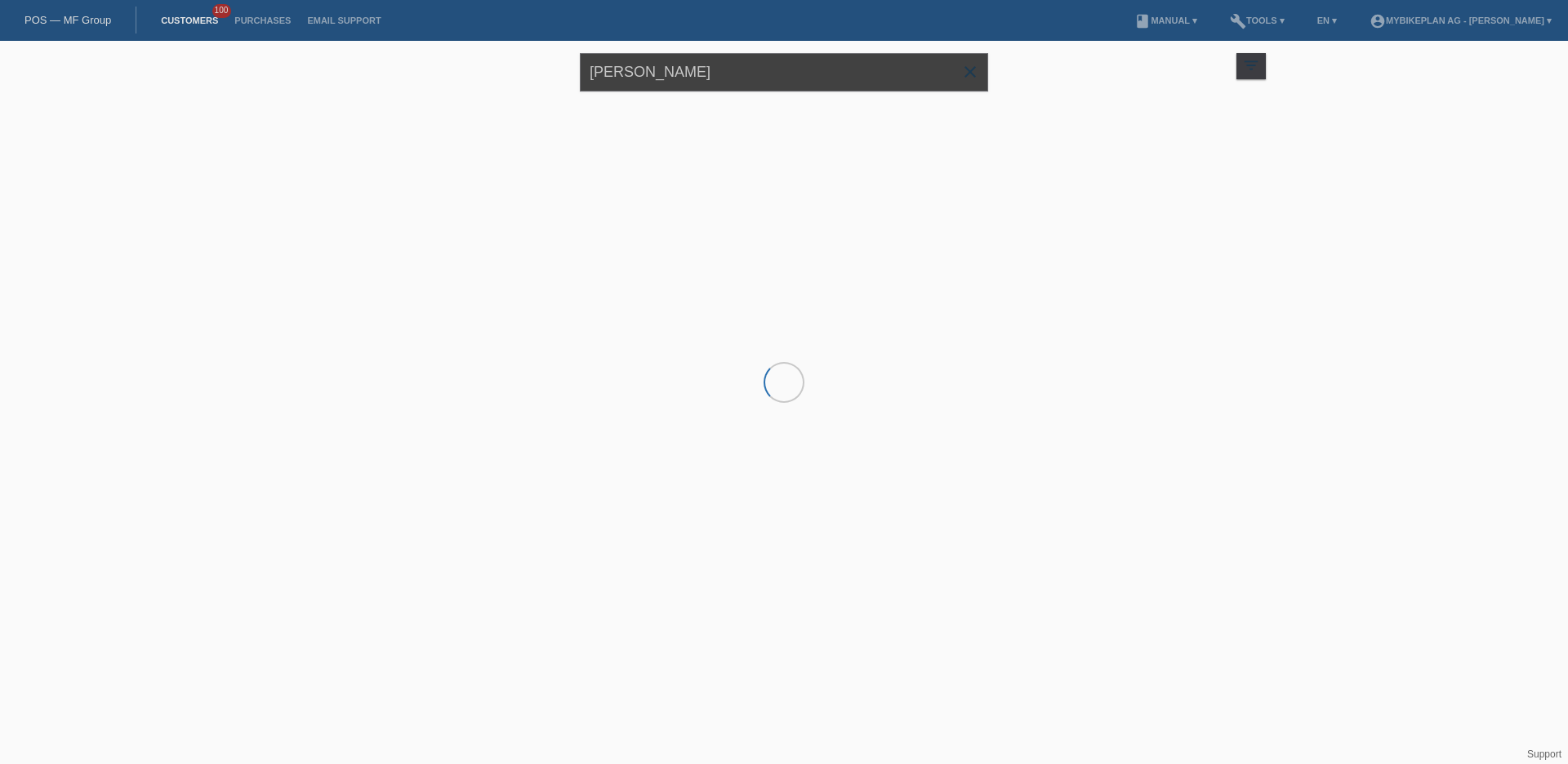
click at [643, 81] on input "Fabio Blase" at bounding box center [784, 72] width 408 height 38
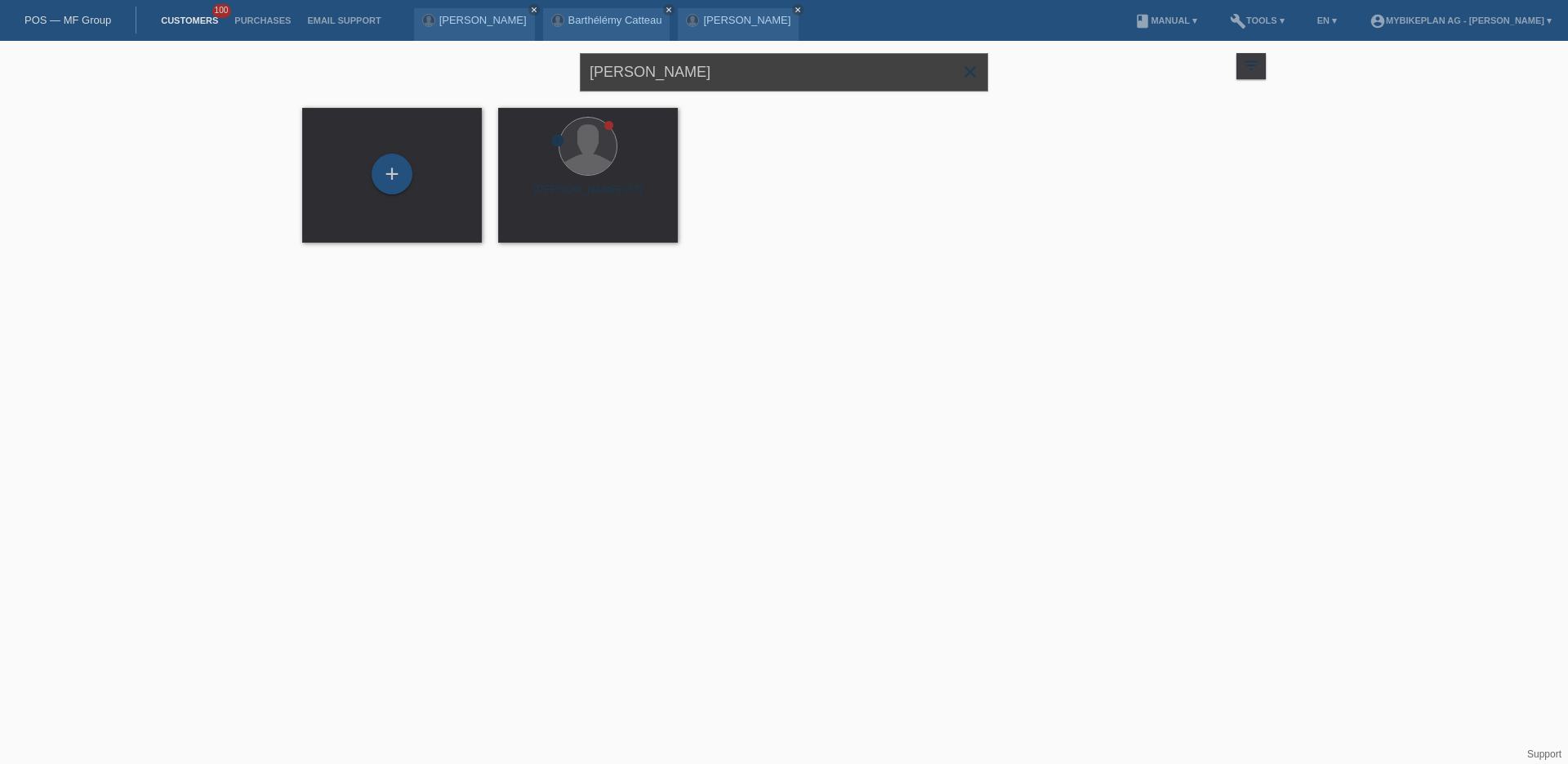
click at [643, 81] on input "Fabio Blase" at bounding box center [784, 72] width 408 height 38
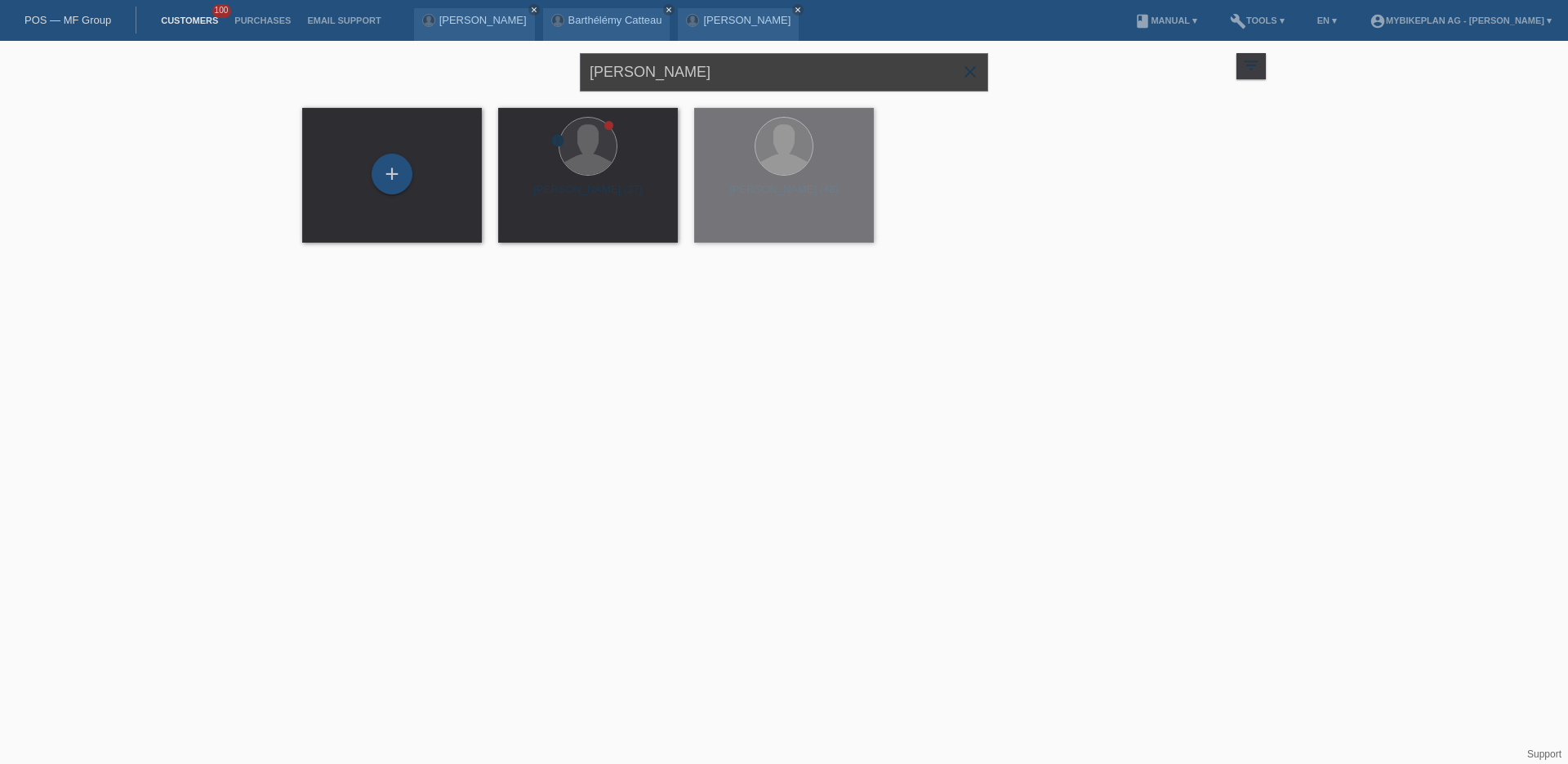
paste input "lavian Zürcher"
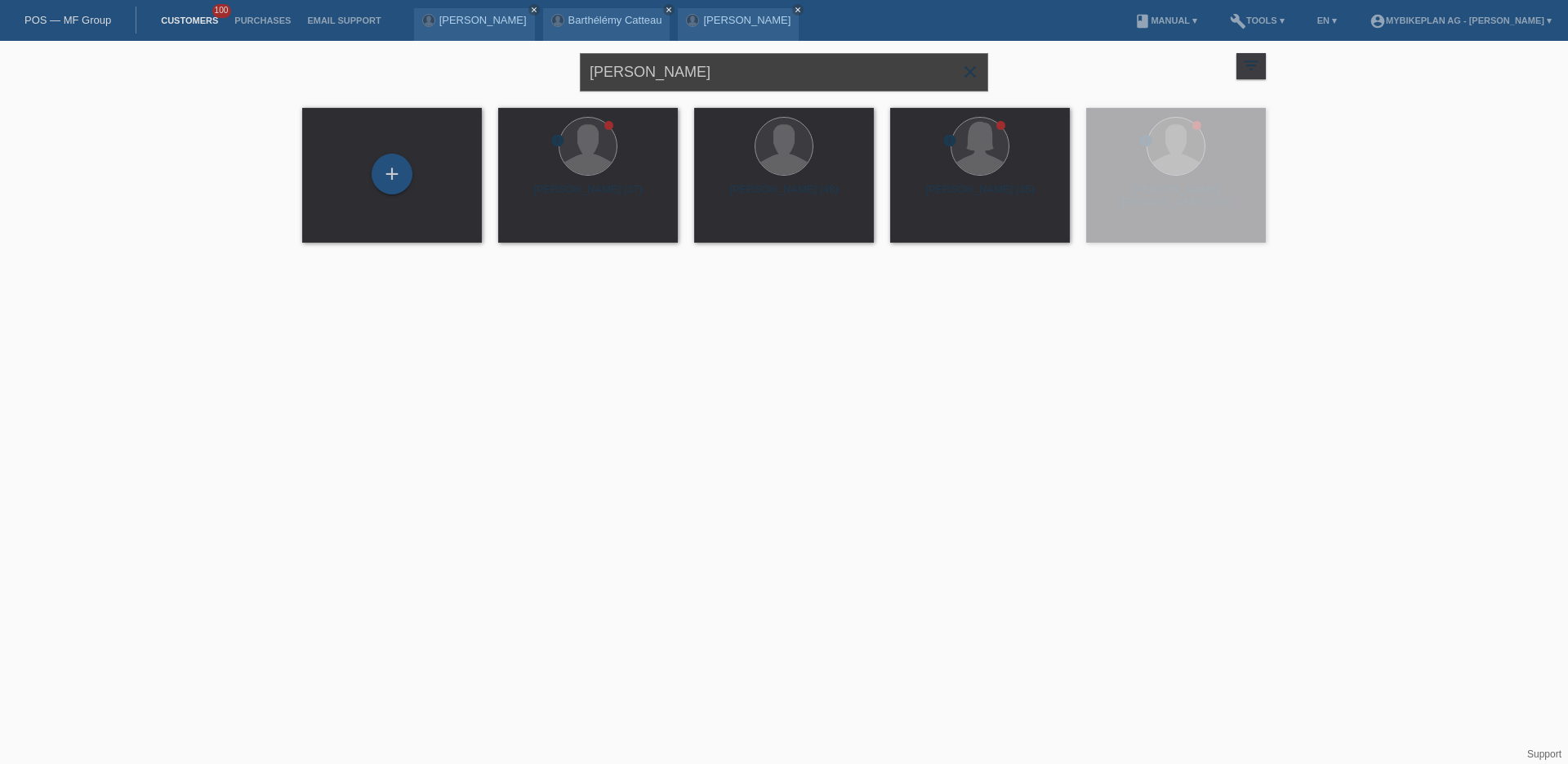
type input "[PERSON_NAME]"
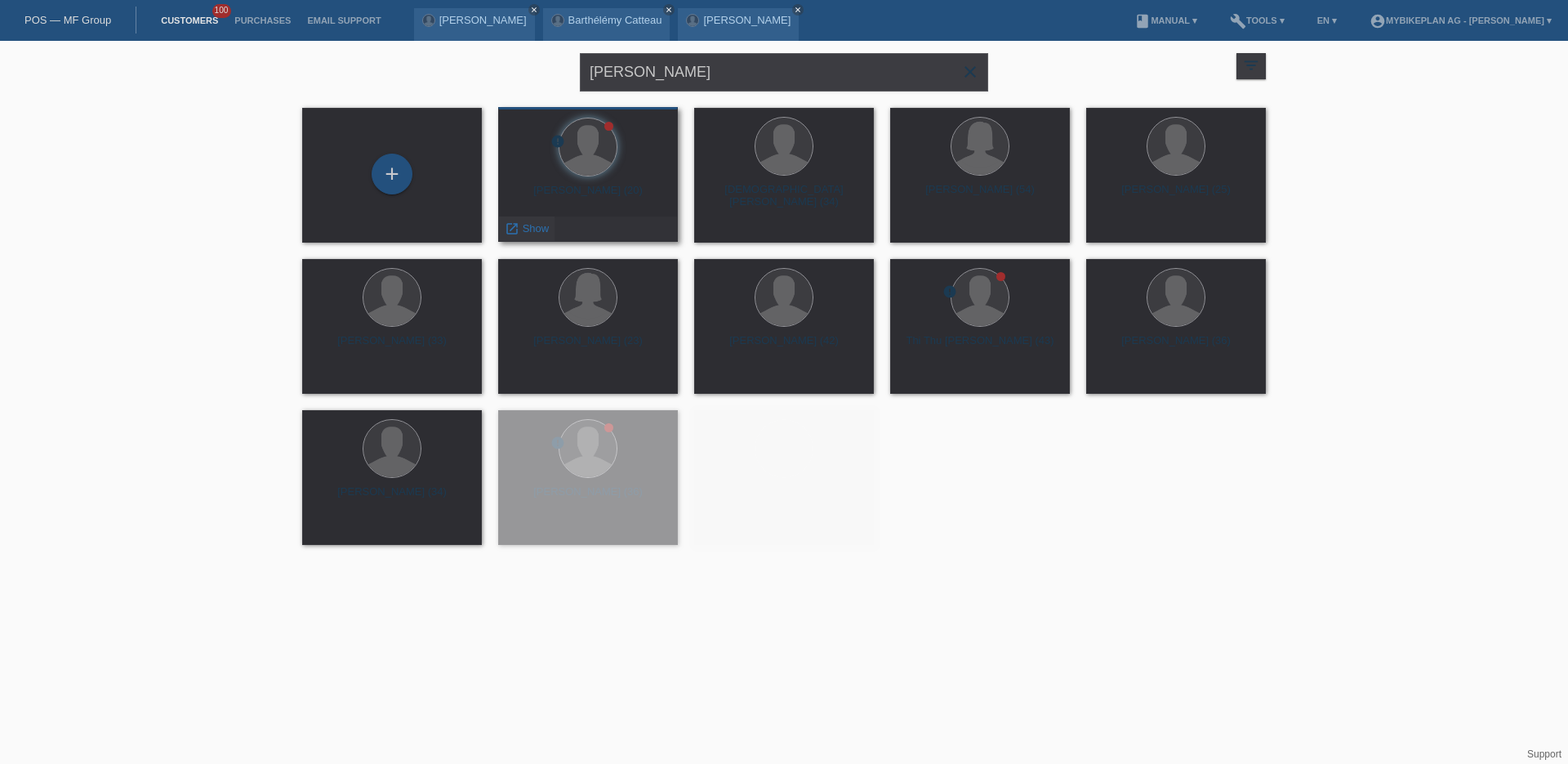
click at [548, 225] on span "Show" at bounding box center [536, 229] width 27 height 12
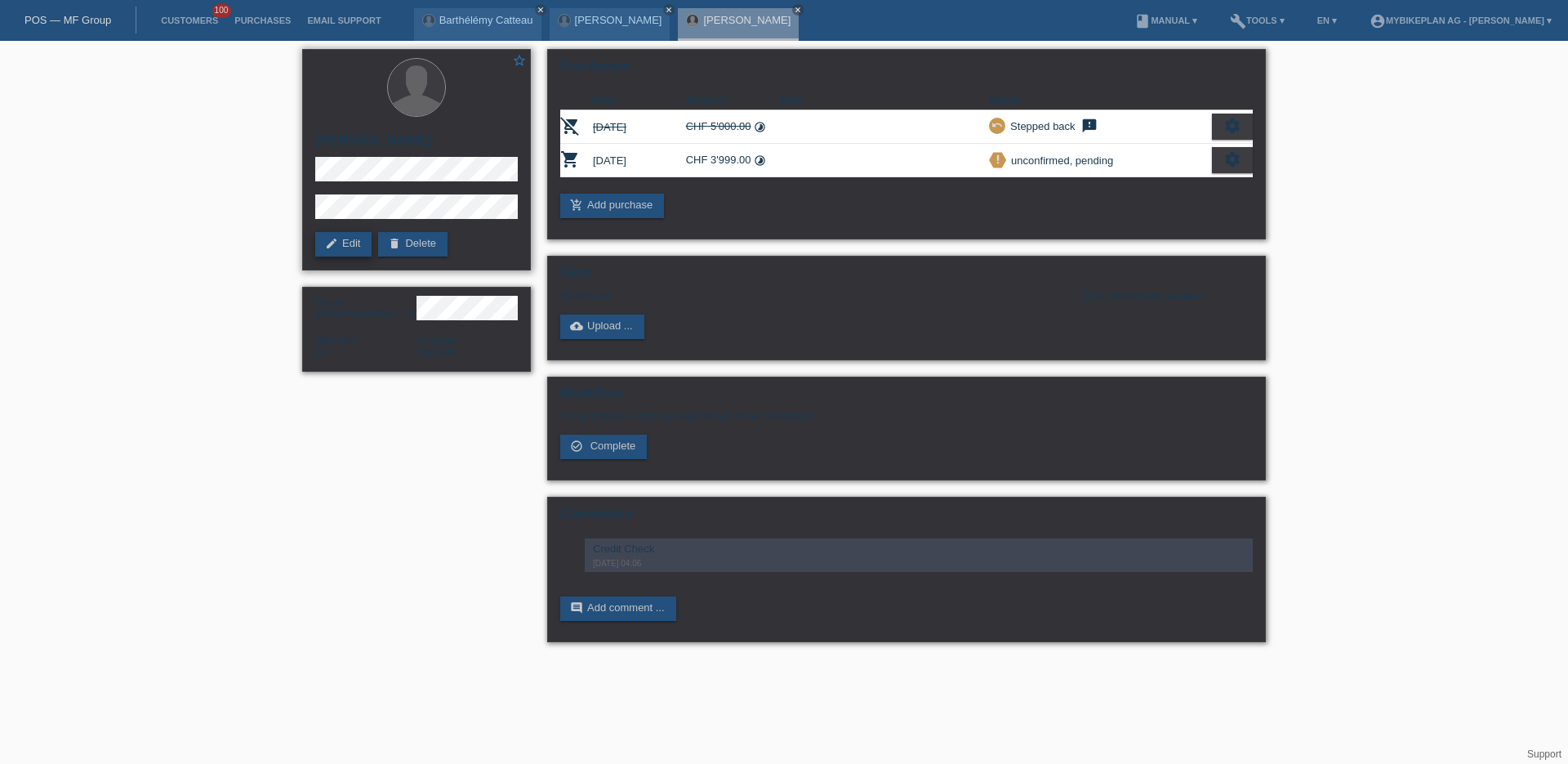
click at [342, 250] on link "edit Edit" at bounding box center [344, 245] width 57 height 25
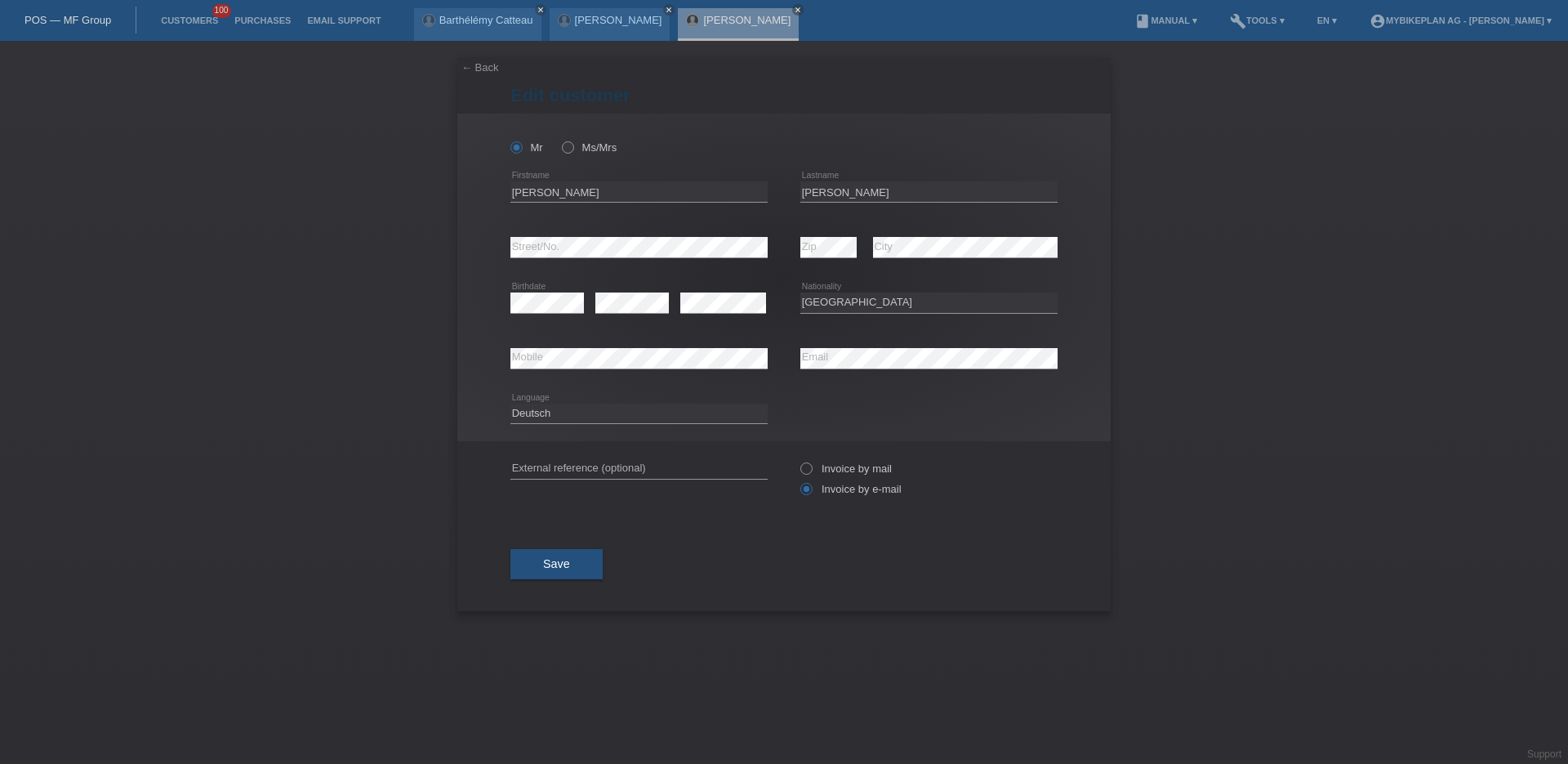
select select "CH"
click input "[PERSON_NAME]"
type input "[PERSON_NAME]"
click button "Save"
